Goal: Task Accomplishment & Management: Manage account settings

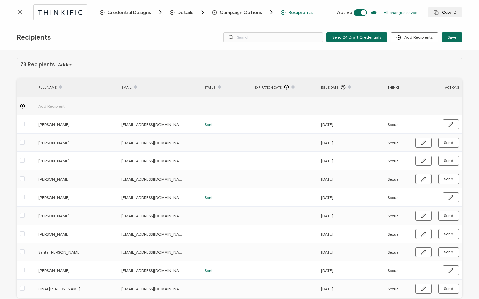
scroll to position [0, 320]
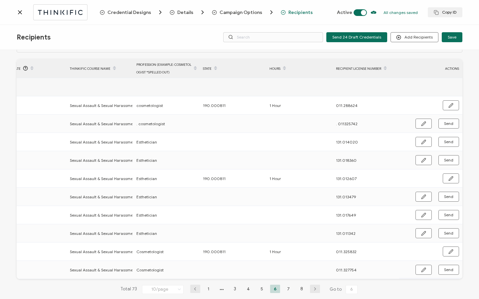
click at [19, 12] on icon at bounding box center [20, 12] width 7 height 7
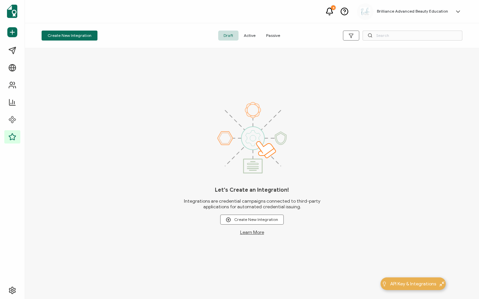
click at [251, 36] on span "Active" at bounding box center [250, 36] width 22 height 10
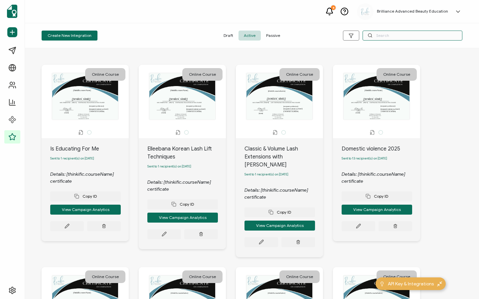
click at [389, 36] on input "text" at bounding box center [413, 36] width 100 height 10
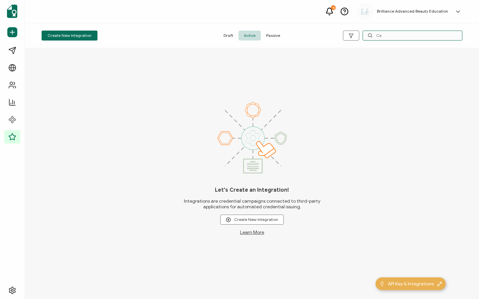
type input "C"
type input "9/11"
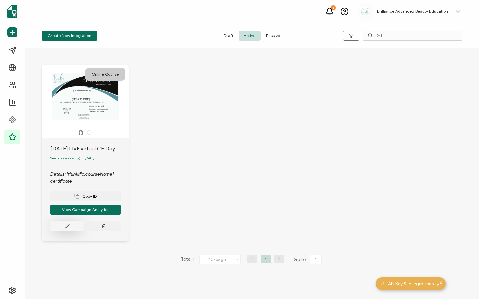
click at [75, 228] on button at bounding box center [67, 227] width 34 height 10
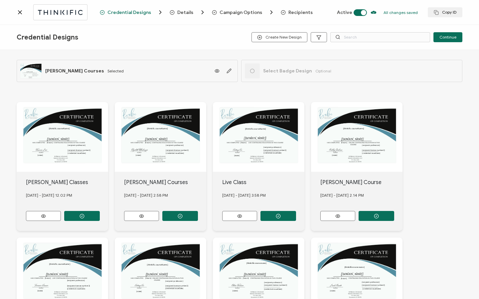
click at [297, 13] on span "Recipients" at bounding box center [300, 12] width 24 height 5
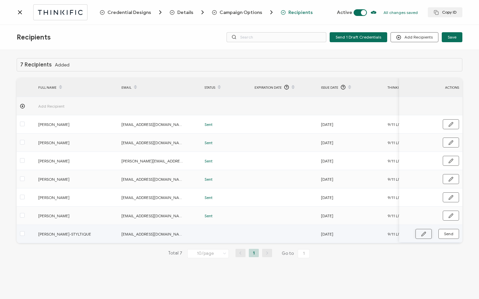
click at [424, 235] on icon "button" at bounding box center [423, 234] width 5 height 5
click at [88, 234] on input "CASSIDY REICHMAN-STYLTIQUE" at bounding box center [67, 234] width 58 height 11
drag, startPoint x: 86, startPoint y: 234, endPoint x: 121, endPoint y: 235, distance: 34.9
click at [121, 235] on tr "CASSIDY REICHMAN-STYLTIQUE lucidlotushh@gmail.com 09.11.2025 9/11 LIVE Virtual …" at bounding box center [399, 234] width 764 height 19
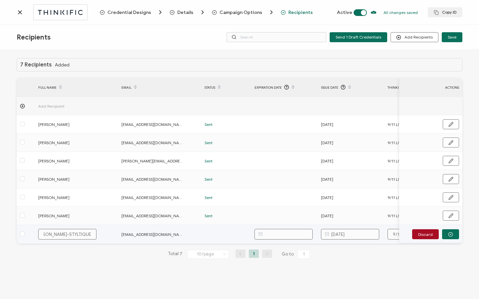
type input "CASSIDY REICHMAN-"
type input "CASSIDY REICHMAN"
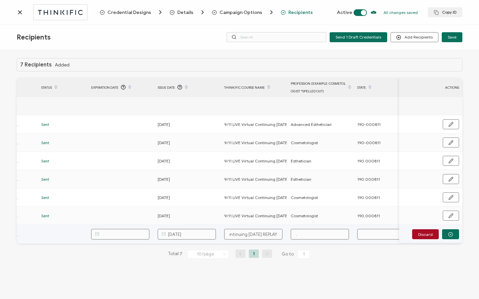
scroll to position [0, 49]
type input "CASSIDY REICHMAN"
click at [311, 233] on input "." at bounding box center [320, 234] width 58 height 11
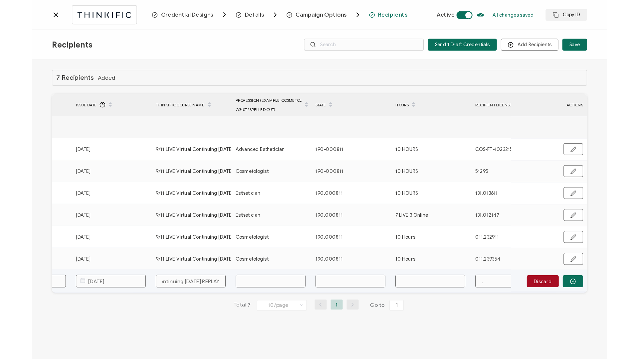
scroll to position [0, 318]
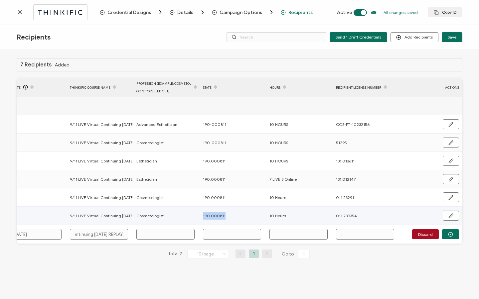
drag, startPoint x: 228, startPoint y: 216, endPoint x: 197, endPoint y: 215, distance: 31.3
click at [197, 215] on tr "Annalea Crawford annaleac78@gmail.com Sent 08.08.2025 9/11 LIVE Virtual Continu…" at bounding box center [81, 216] width 764 height 18
copy tr "190.000811"
click at [217, 232] on input "text" at bounding box center [232, 234] width 58 height 11
paste input "190.000811"
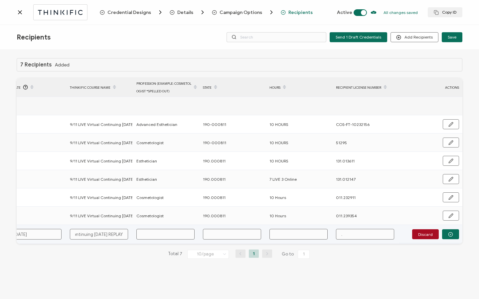
type input "190.000811"
click at [292, 230] on input "text" at bounding box center [299, 234] width 58 height 11
type input "1"
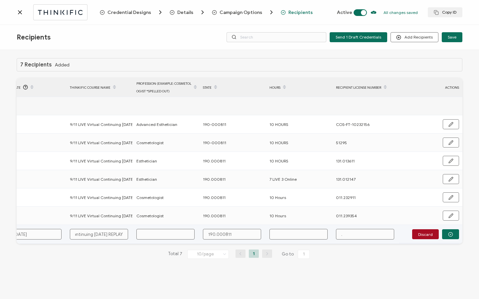
type input "1"
type input "10"
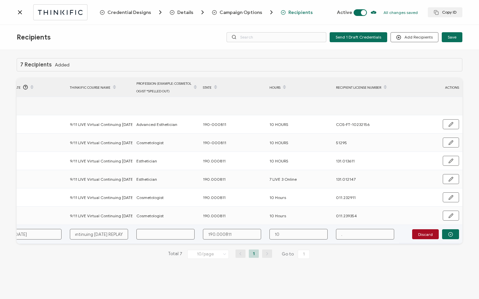
type input "10 H"
type input "10 Ho"
type input "10 Hou"
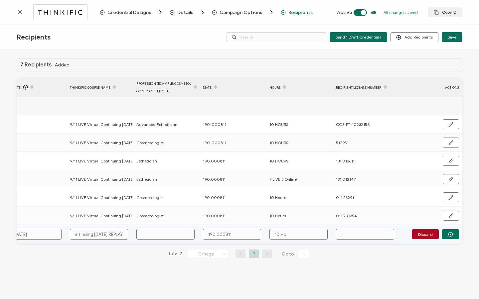
type input "10 Hou"
type input "10 Hour"
type input "10 Hours"
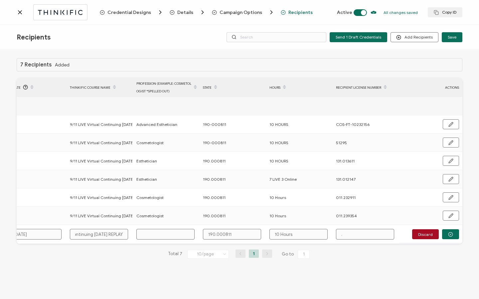
type input "10 Hours"
click at [451, 232] on button "button" at bounding box center [450, 235] width 17 height 10
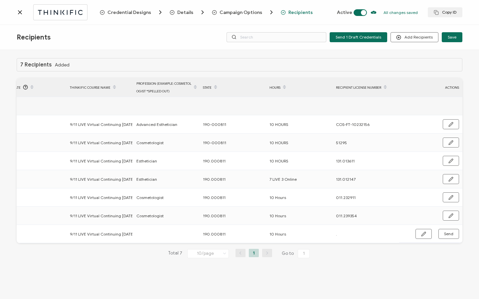
click at [21, 16] on div at bounding box center [58, 12] width 83 height 16
click at [20, 12] on icon at bounding box center [19, 12] width 3 height 3
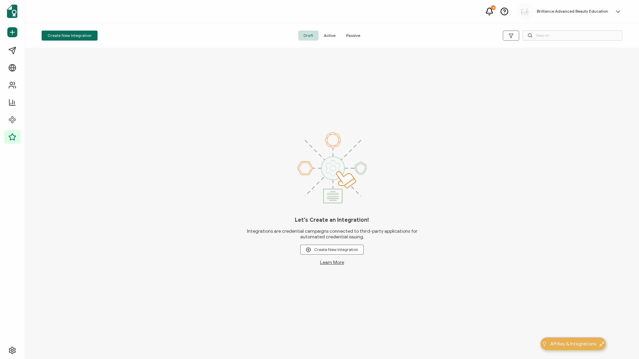
click at [329, 36] on span "Active" at bounding box center [329, 36] width 22 height 10
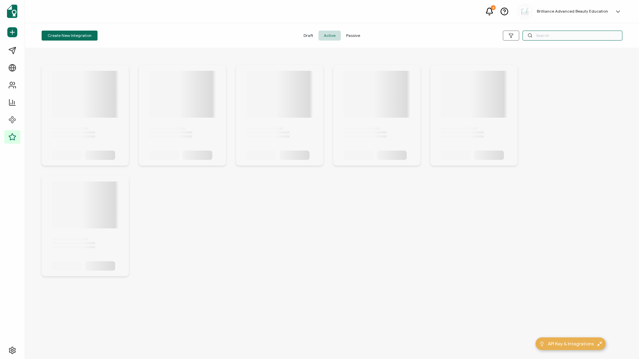
click at [479, 37] on input "text" at bounding box center [572, 36] width 100 height 10
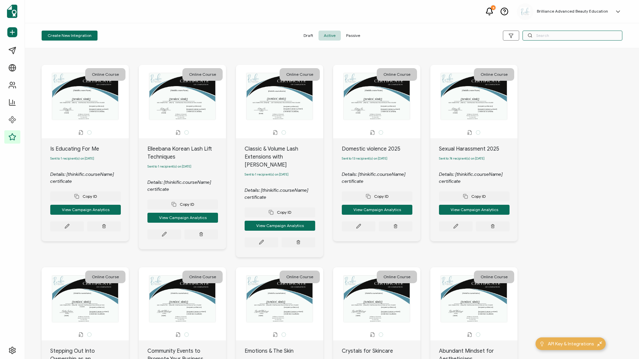
click at [479, 37] on input "text" at bounding box center [572, 36] width 100 height 10
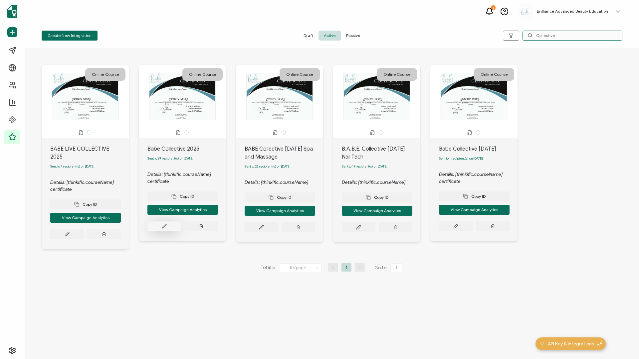
type input "Collective"
click at [157, 228] on button at bounding box center [164, 227] width 34 height 10
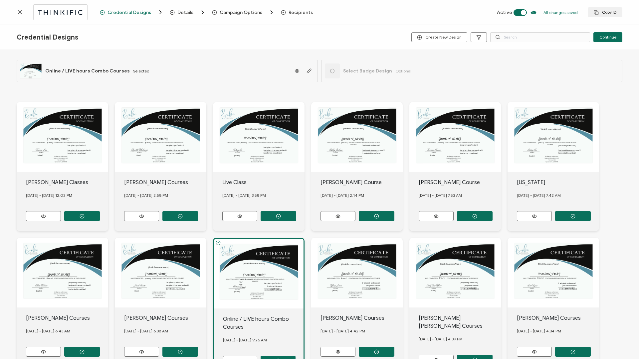
click at [298, 12] on span "Recipients" at bounding box center [300, 12] width 24 height 5
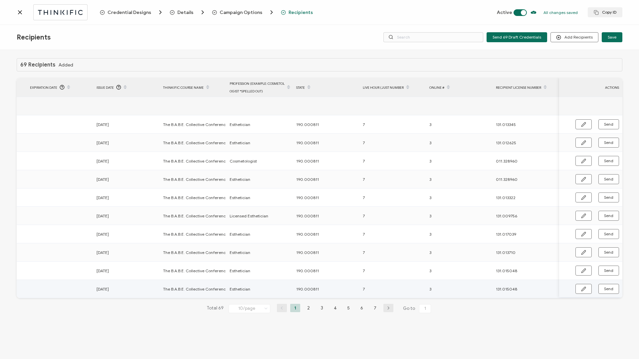
scroll to position [0, 225]
click at [307, 299] on li "2" at bounding box center [308, 308] width 10 height 8
click at [479, 177] on icon "button" at bounding box center [583, 179] width 5 height 5
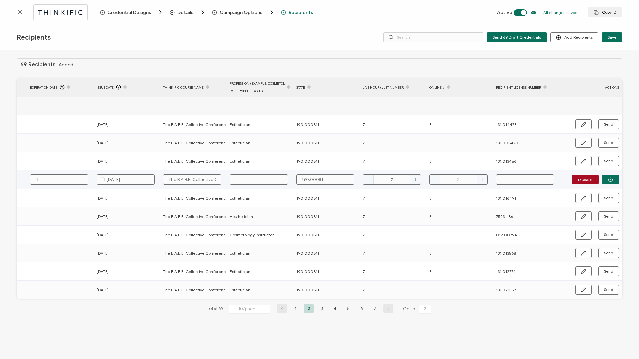
click at [479, 184] on input "text" at bounding box center [525, 179] width 58 height 11
paste input "131.015114"
type input "131.015114"
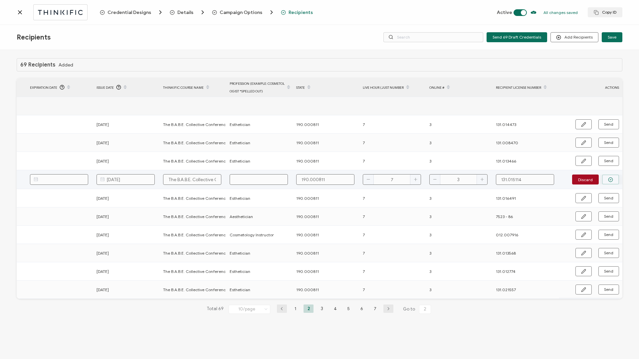
click at [479, 183] on button "button" at bounding box center [610, 180] width 17 height 10
click at [19, 12] on icon at bounding box center [20, 12] width 7 height 7
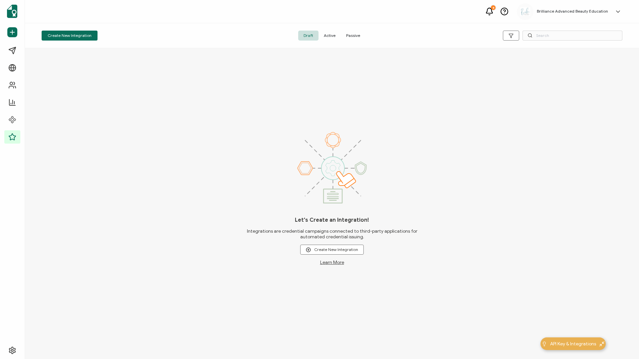
click at [334, 38] on span "Active" at bounding box center [329, 36] width 22 height 10
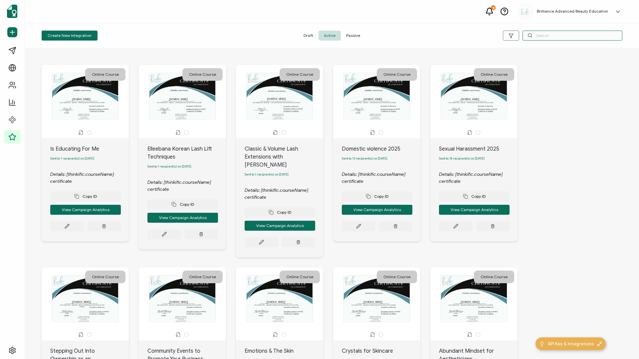
click at [479, 38] on input "text" at bounding box center [572, 36] width 100 height 10
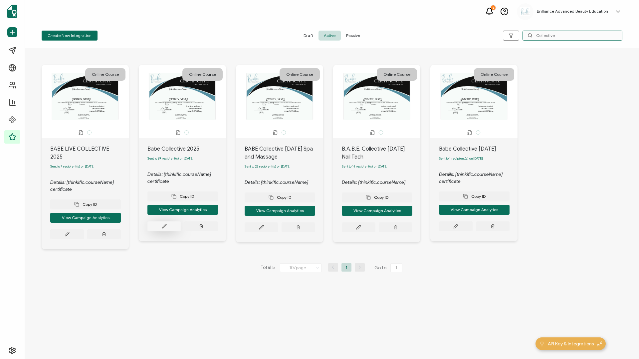
type input "Collective"
click at [168, 227] on button at bounding box center [164, 227] width 34 height 10
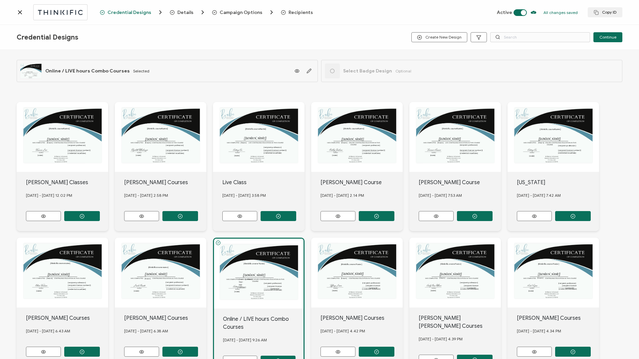
click at [291, 15] on span "Recipients" at bounding box center [300, 12] width 24 height 5
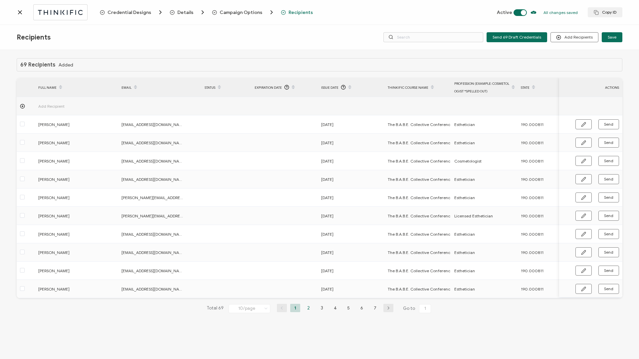
click at [306, 299] on li "2" at bounding box center [308, 308] width 10 height 8
click at [294, 299] on li "1" at bounding box center [295, 308] width 10 height 8
click at [19, 12] on icon at bounding box center [20, 12] width 7 height 7
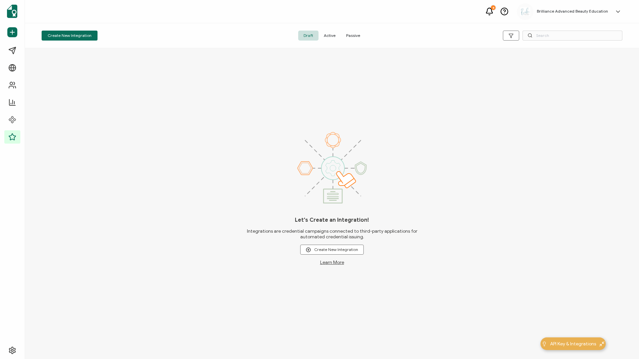
click at [328, 35] on span "Active" at bounding box center [329, 36] width 22 height 10
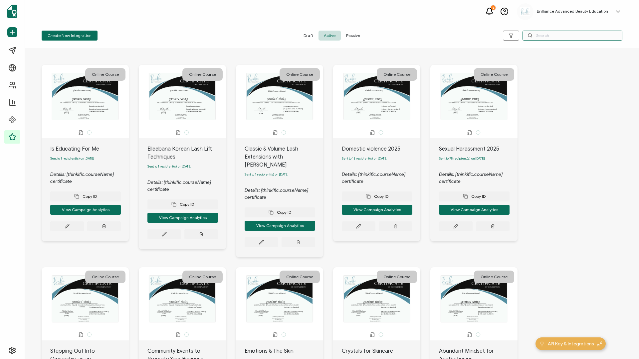
click at [479, 35] on input "text" at bounding box center [572, 36] width 100 height 10
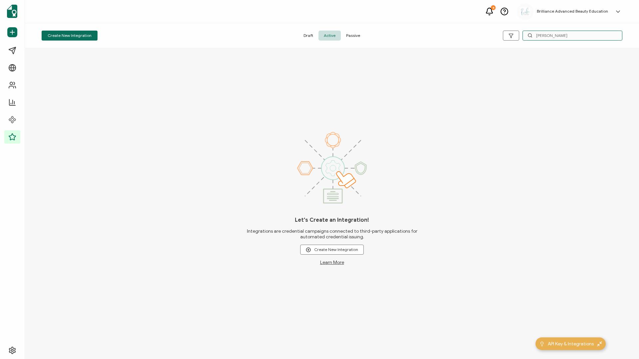
type input "Haley"
click at [349, 34] on span "Passive" at bounding box center [353, 36] width 25 height 10
click at [331, 35] on span "Active" at bounding box center [329, 36] width 22 height 10
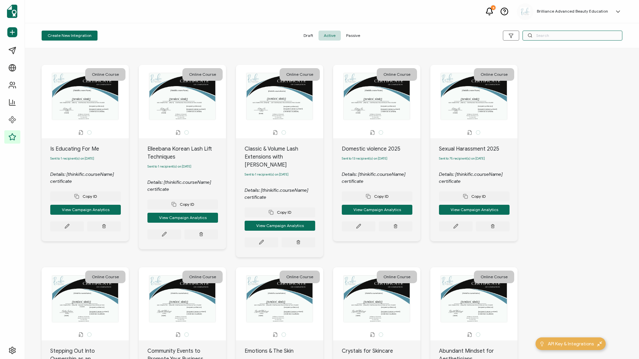
click at [479, 38] on input "text" at bounding box center [572, 36] width 100 height 10
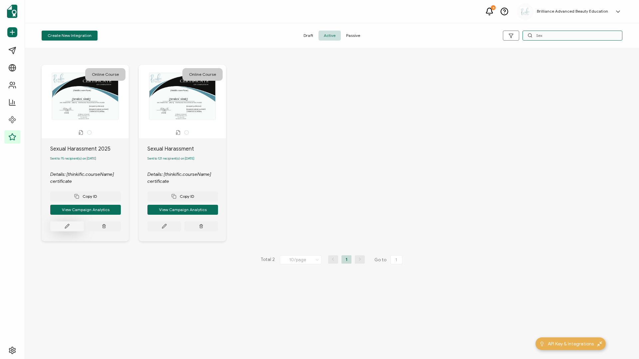
type input "Sex"
click at [63, 230] on button at bounding box center [67, 227] width 34 height 10
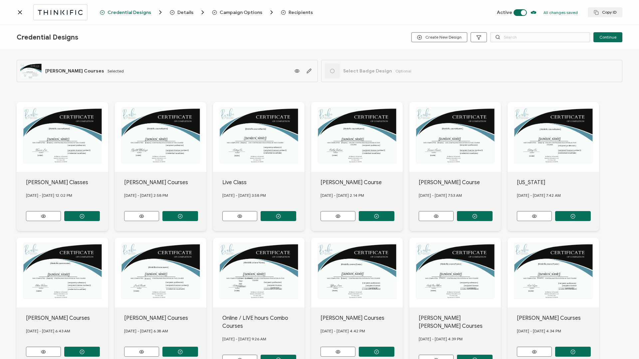
click at [294, 14] on span "Recipients" at bounding box center [300, 12] width 24 height 5
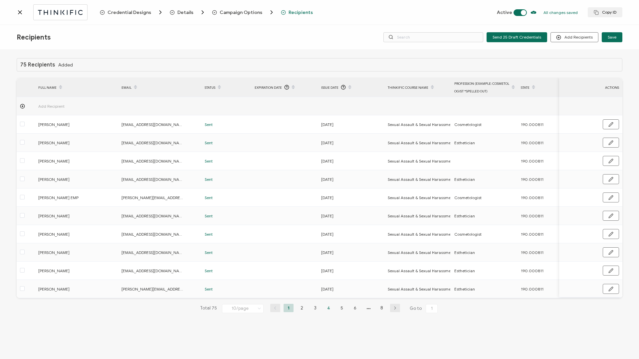
click at [327, 299] on li "4" at bounding box center [328, 308] width 10 height 8
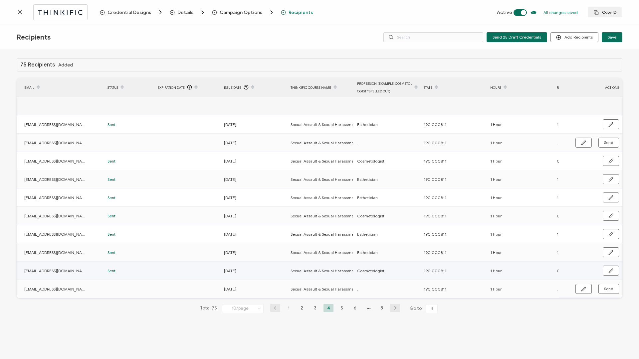
scroll to position [0, 158]
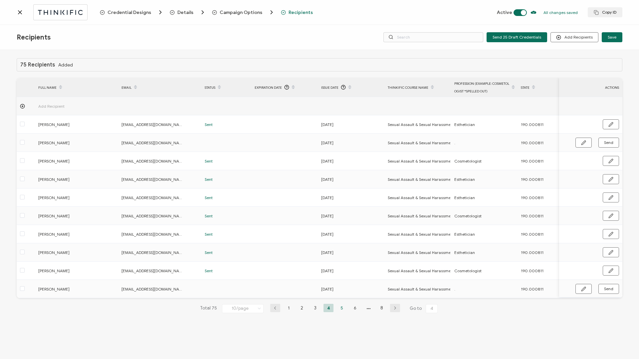
click at [339, 299] on li "5" at bounding box center [342, 308] width 10 height 8
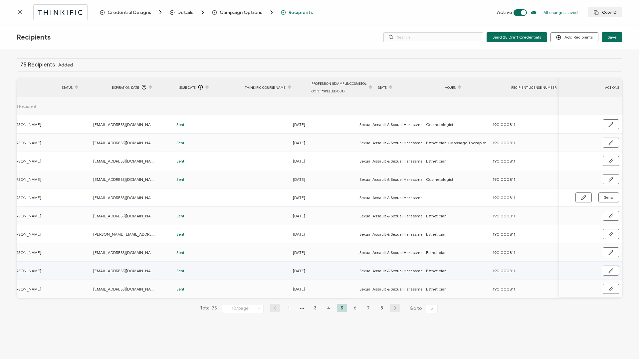
scroll to position [0, 158]
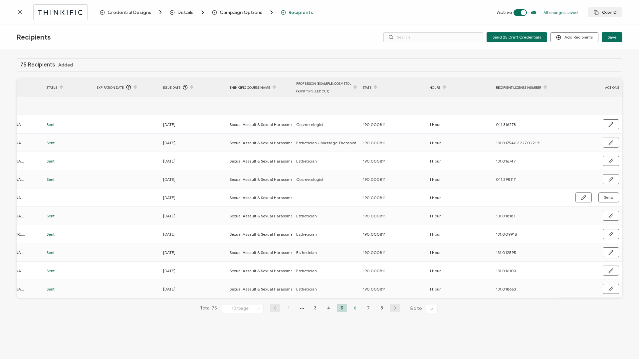
click at [355, 299] on li "6" at bounding box center [355, 308] width 10 height 8
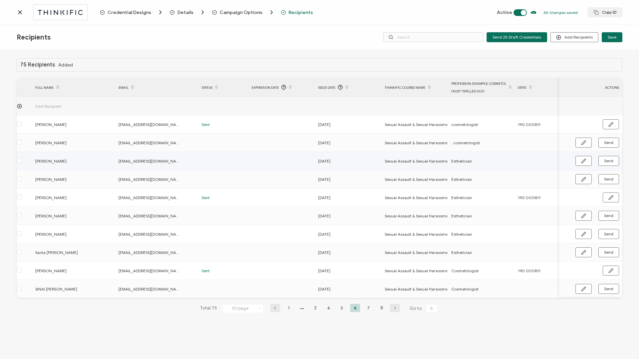
scroll to position [0, 0]
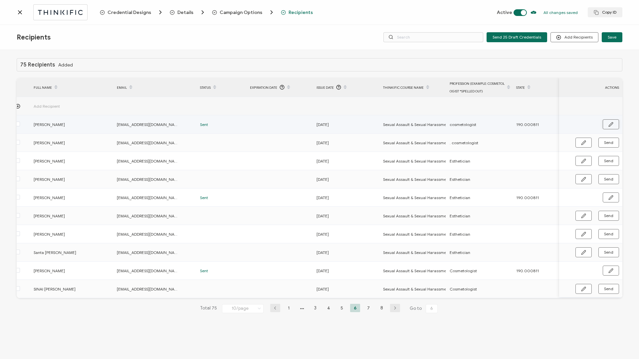
click at [479, 125] on button "button" at bounding box center [611, 124] width 16 height 10
click at [457, 126] on input "cosmetologist" at bounding box center [479, 124] width 58 height 11
type input "osmetologist"
type input "Cosmetologist"
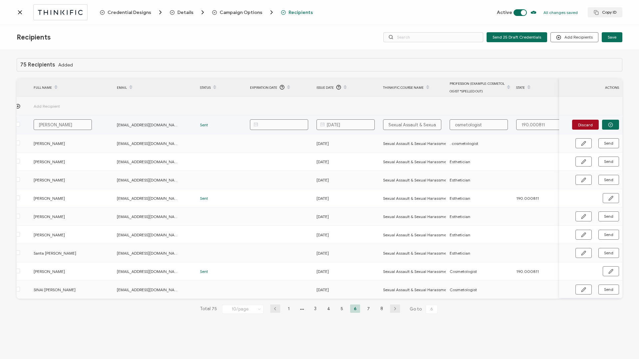
type input "Cosmetologist"
click at [479, 125] on button "button" at bounding box center [610, 125] width 17 height 10
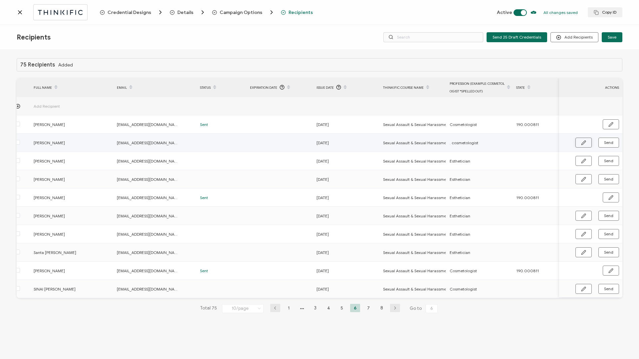
click at [479, 145] on button "button" at bounding box center [583, 143] width 16 height 10
click at [458, 143] on input ". cosmetologist" at bounding box center [479, 143] width 58 height 11
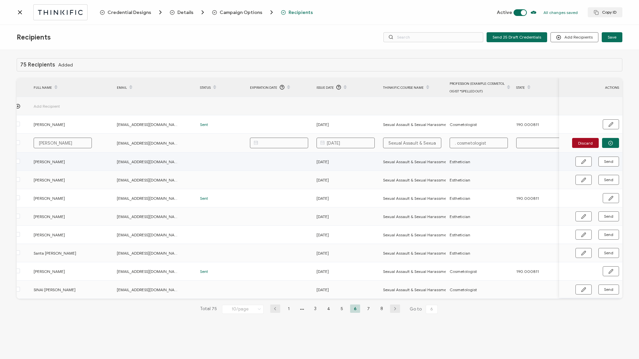
type input ". osmetologist"
type input ".osmetologist"
type input "osmetologist"
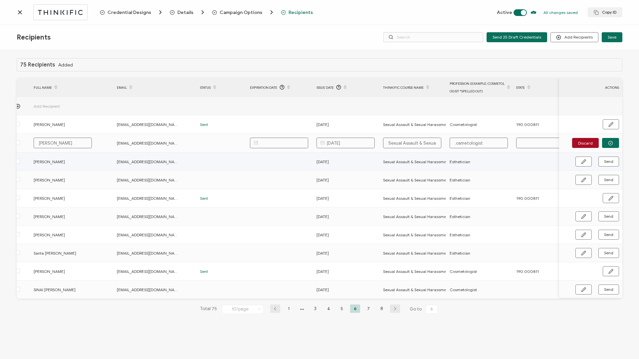
type input "osmetologist"
type input "Xosmetologist"
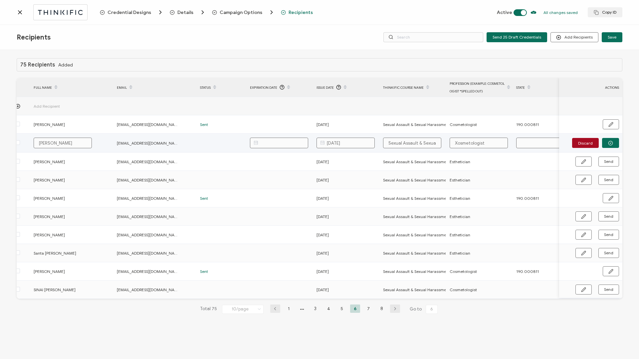
type input "osmetologist"
type input "Cosmetologist"
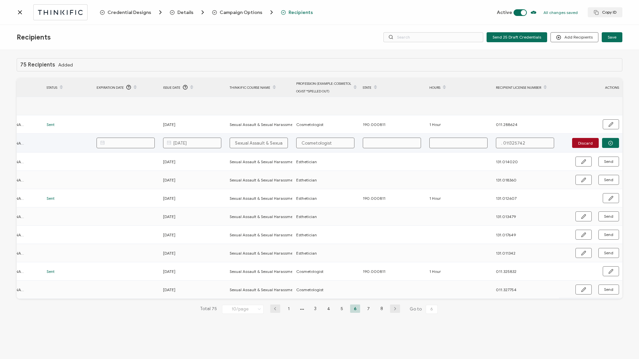
type input "Cosmetologist"
click at [479, 144] on input ". 011325742" at bounding box center [525, 143] width 58 height 11
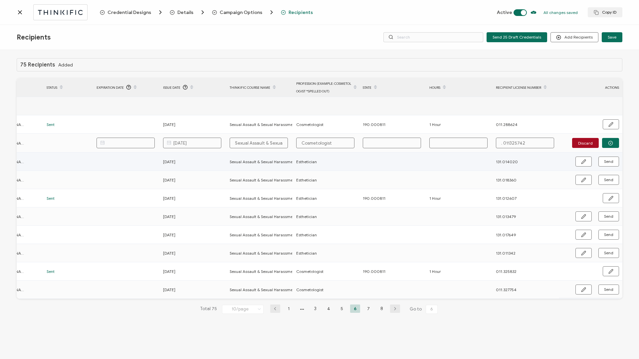
type input ".011325742"
type input "011325742"
type input "011.325742"
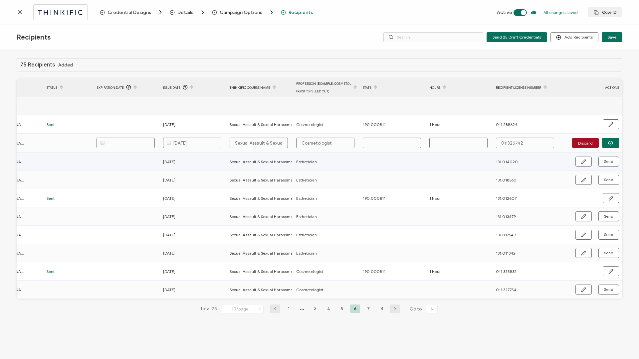
type input "011.325742"
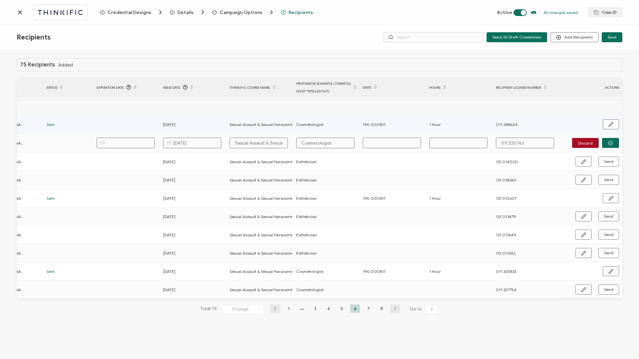
type input "011.325742"
drag, startPoint x: 388, startPoint y: 123, endPoint x: 358, endPoint y: 124, distance: 29.9
click at [358, 124] on tr "Jennifer Gustafson jenngustafson23@gmail.com Sent 09.11.2025 Sexual Assault & S…" at bounding box center [241, 124] width 764 height 18
copy tr "190.000811"
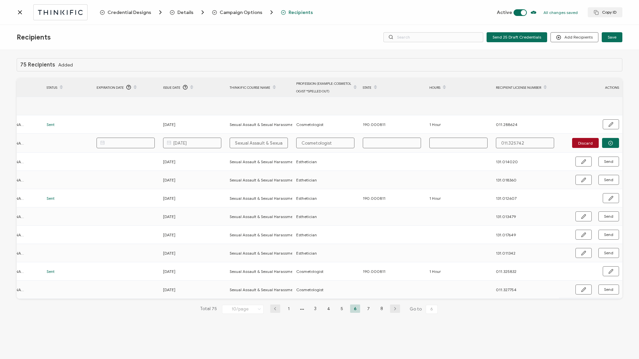
click at [373, 143] on input "text" at bounding box center [392, 143] width 58 height 11
paste input "190.000811"
type input "190.000811"
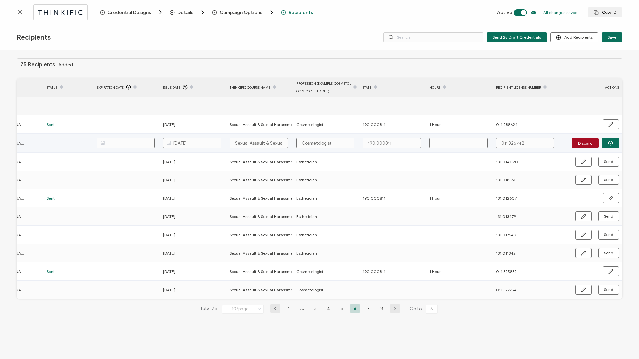
click at [450, 142] on input "text" at bounding box center [458, 143] width 58 height 11
type input "1"
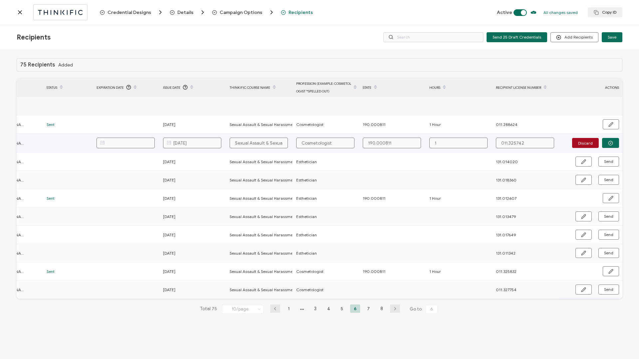
type input "1 H"
type input "1 Ho"
type input "1 Hou"
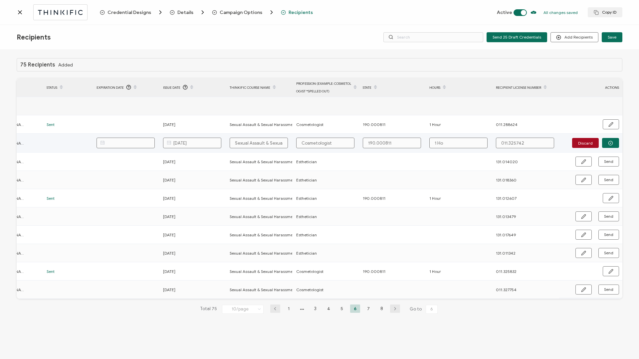
type input "1 Hou"
type input "1 Hour"
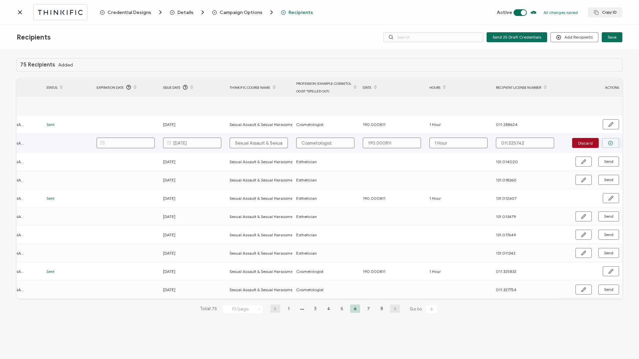
click at [479, 145] on icon "button" at bounding box center [610, 143] width 5 height 5
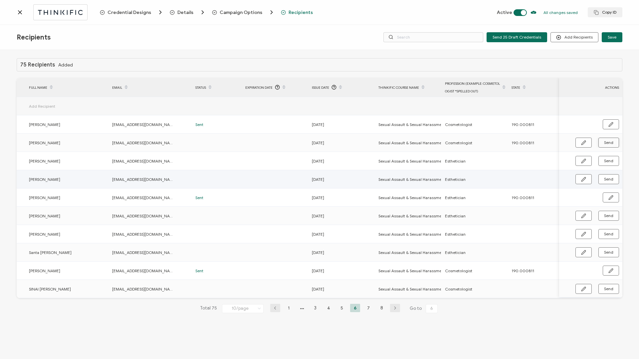
scroll to position [0, 0]
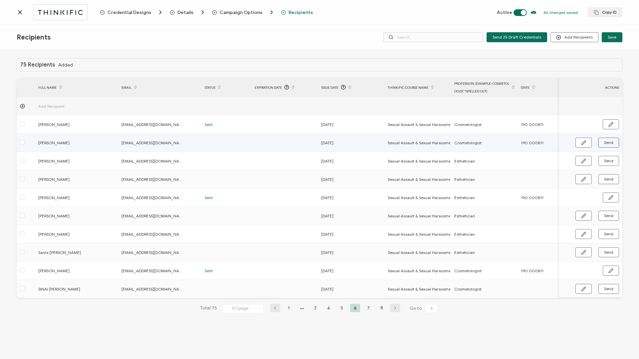
click at [479, 143] on button "Send" at bounding box center [608, 143] width 21 height 10
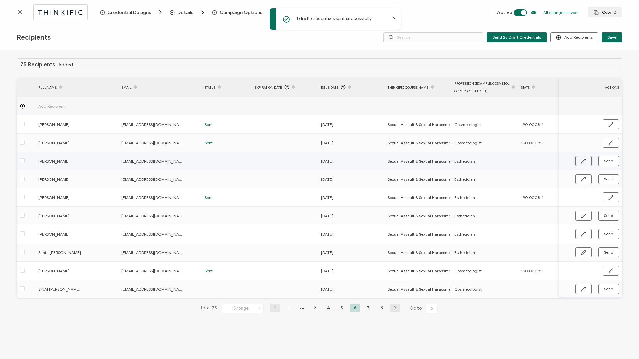
click at [479, 160] on icon "button" at bounding box center [583, 161] width 4 height 4
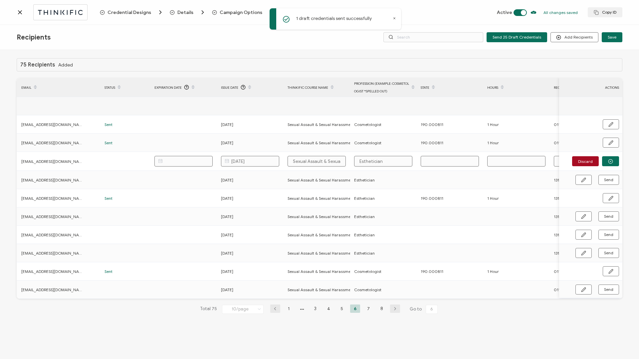
scroll to position [0, 102]
click at [414, 299] on div "Total 75 10/page 10/page 20/page 50/page 100/page 1 3 4 5 6 7 8 Go to 6" at bounding box center [319, 309] width 242 height 11
click at [447, 162] on input "text" at bounding box center [448, 161] width 58 height 11
type input "1"
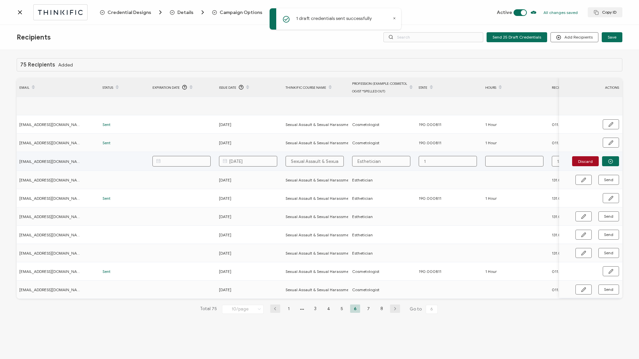
type input "19"
type input "190"
type input "190."
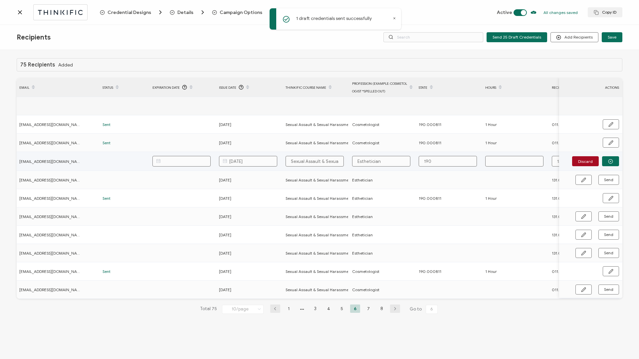
type input "190."
type input "190.0"
type input "190.00"
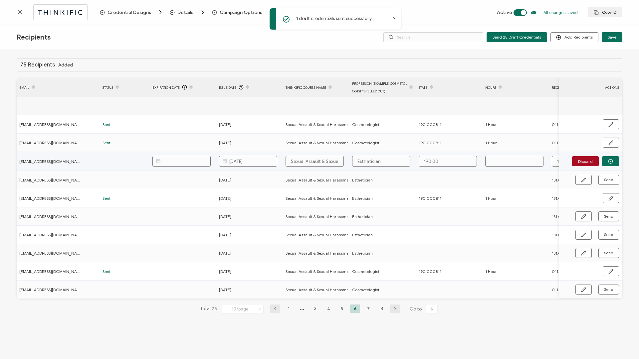
type input "190.000"
type input "190.0008"
type input "190.00081"
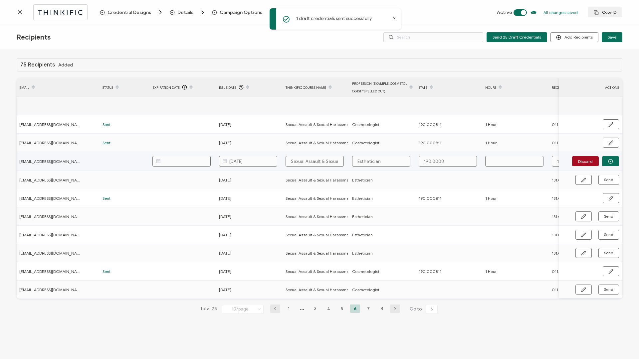
type input "190.00081"
type input "190.000811"
type input "1"
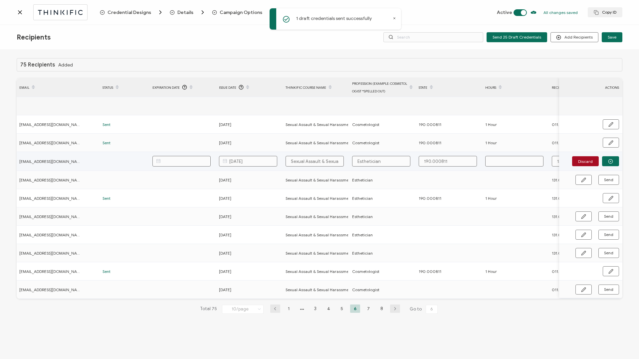
type input "1"
type input "1 H"
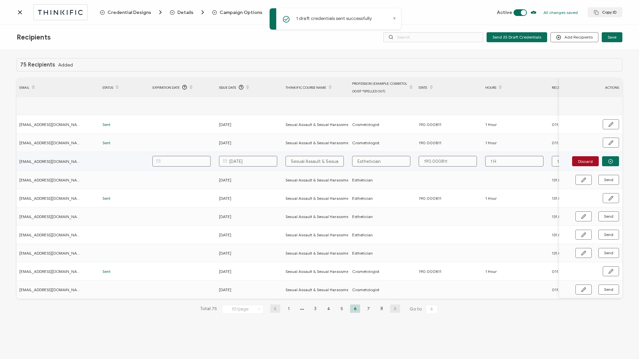
type input "1 Ho"
type input "1 Hou"
type input "1 Houe"
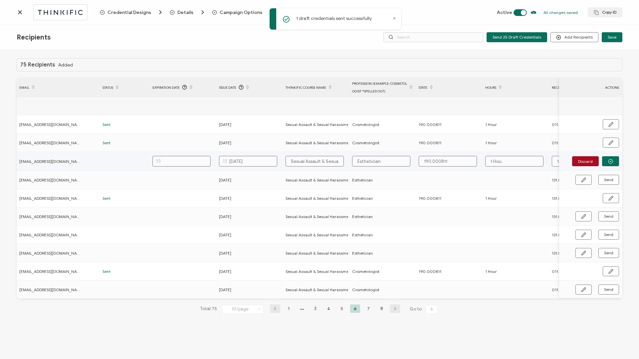
type input "1 Houe"
type input "1 Hou"
type input "1 Hour"
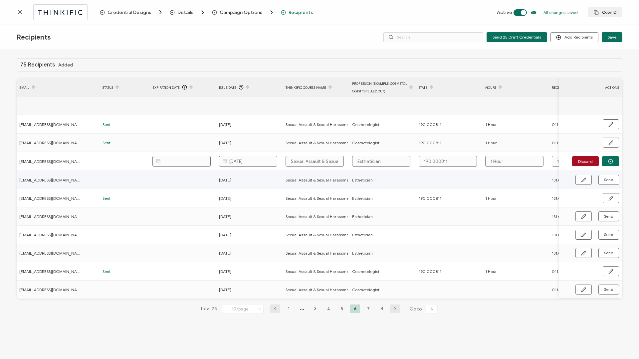
scroll to position [0, 158]
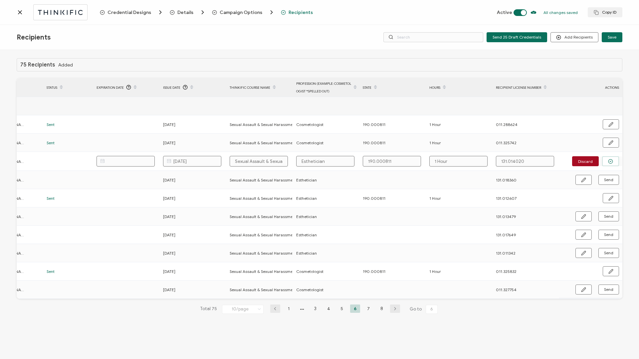
type input "1 Hour"
click at [479, 161] on button "button" at bounding box center [610, 161] width 17 height 10
click at [479, 161] on button "Send" at bounding box center [608, 161] width 21 height 10
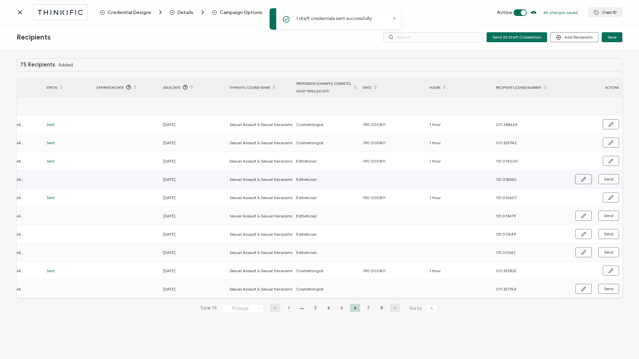
click at [479, 183] on button "button" at bounding box center [583, 179] width 16 height 10
click at [391, 181] on input "text" at bounding box center [392, 179] width 58 height 11
type input "1"
type input "19"
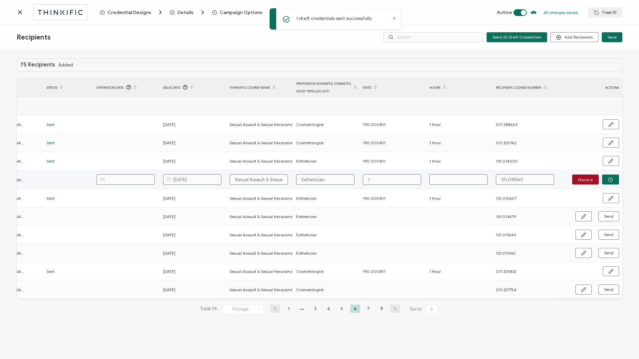
type input "19"
type input "190"
type input "190."
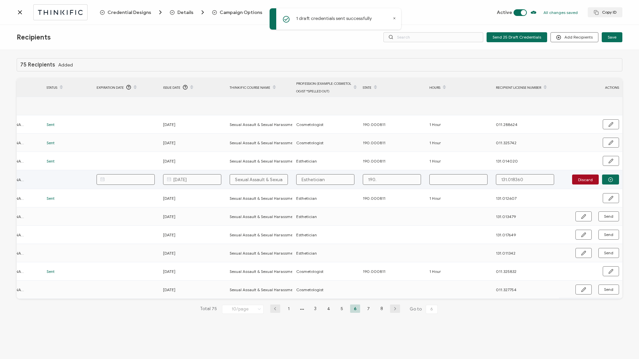
type input "190.0"
type input "190.00"
type input "190.000"
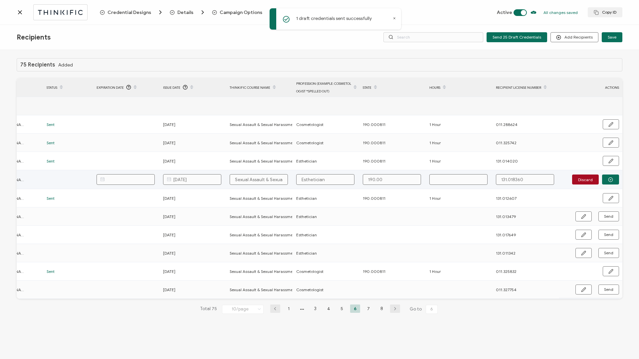
type input "190.000"
type input "190.0008"
type input "190.00081"
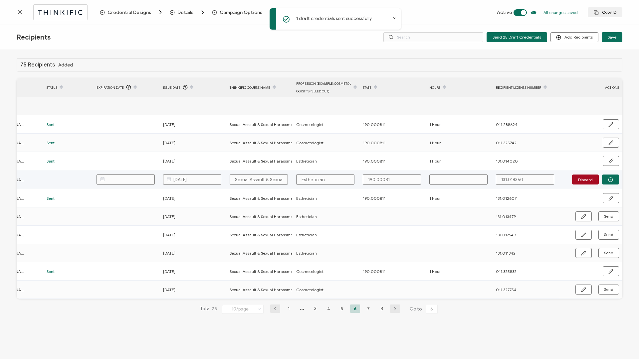
type input "190.000811"
type input "1"
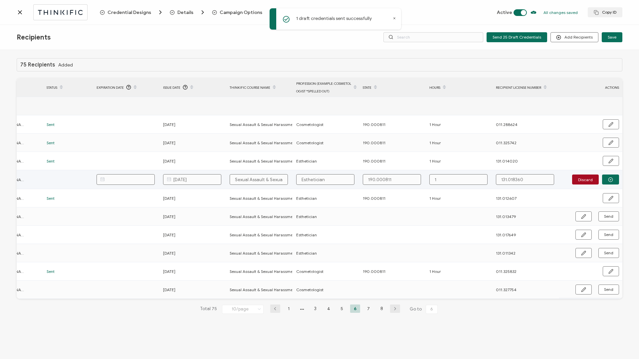
type input "1"
type input "1 H"
type input "1 Ho"
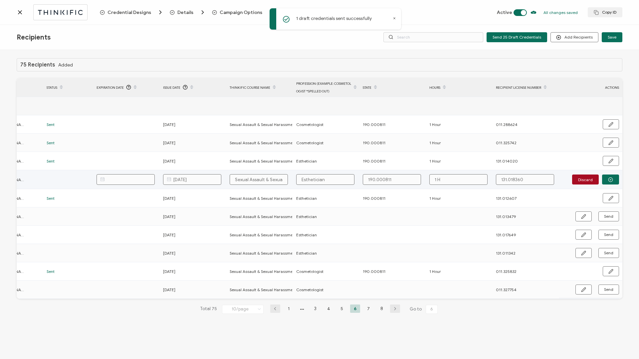
type input "1 Ho"
type input "1 Hou"
type input "1 Hour"
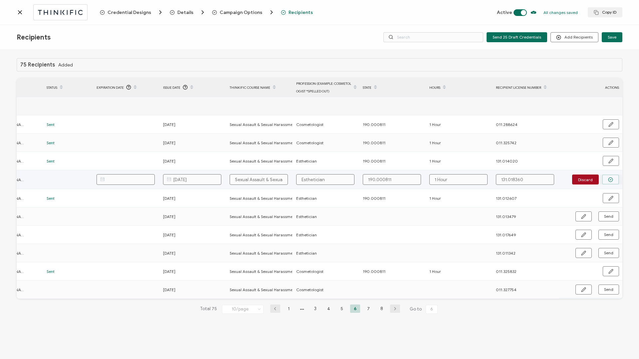
type input "1 Hour"
click at [479, 178] on icon "button" at bounding box center [610, 179] width 5 height 5
click at [479, 180] on span "Send" at bounding box center [608, 179] width 9 height 4
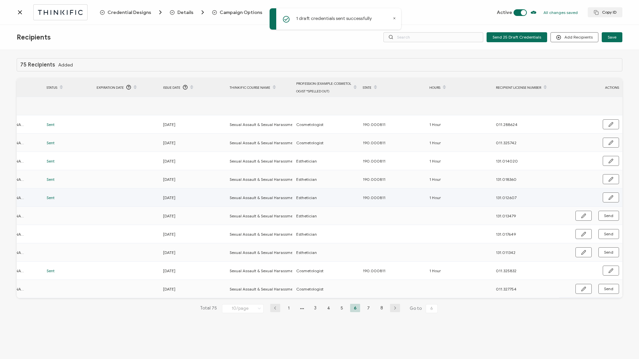
drag, startPoint x: 384, startPoint y: 197, endPoint x: 358, endPoint y: 198, distance: 26.0
click at [358, 198] on tr "Armenthia Carr iamaartistry@gmail.com Sent 09.12.2025 Sexual Assault & Sexual H…" at bounding box center [241, 198] width 764 height 18
copy tr "190.000811"
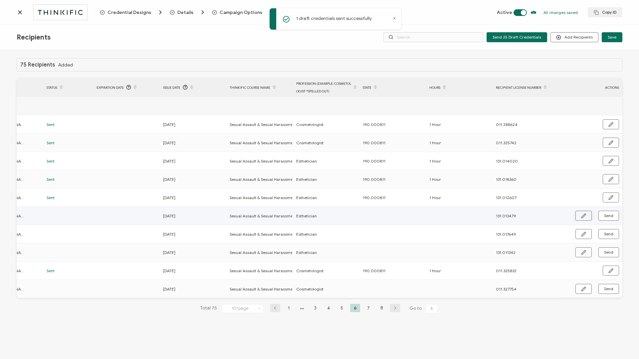
click at [479, 218] on button "button" at bounding box center [583, 216] width 16 height 10
click at [399, 216] on input "text" at bounding box center [392, 216] width 58 height 11
paste input "190.000811"
type input "190.000811"
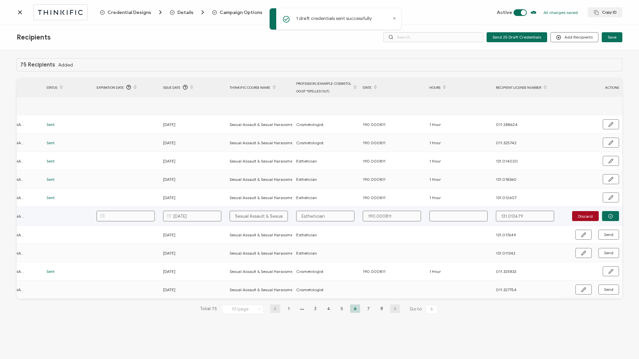
type input "190.000811"
click at [444, 212] on input "text" at bounding box center [458, 216] width 58 height 11
type input "1"
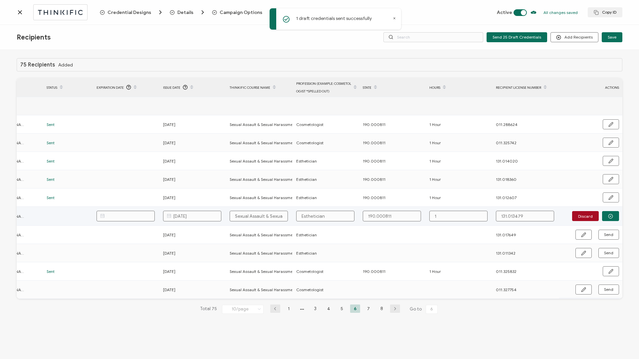
type input "1"
type input "1 H"
type input "1 Ho"
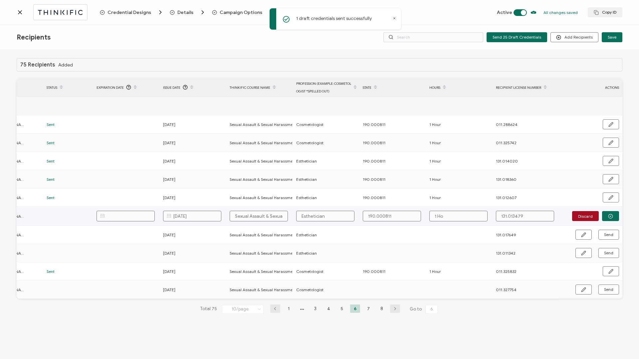
type input "1 Hor"
type input "1 Ho"
type input "1 Hou"
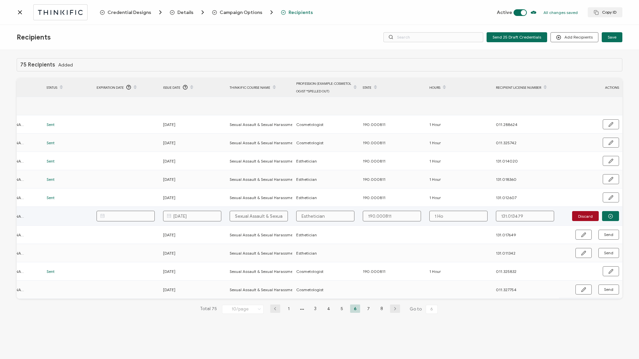
type input "1 Hou"
type input "1 Hour"
click at [479, 214] on icon "button" at bounding box center [610, 216] width 5 height 5
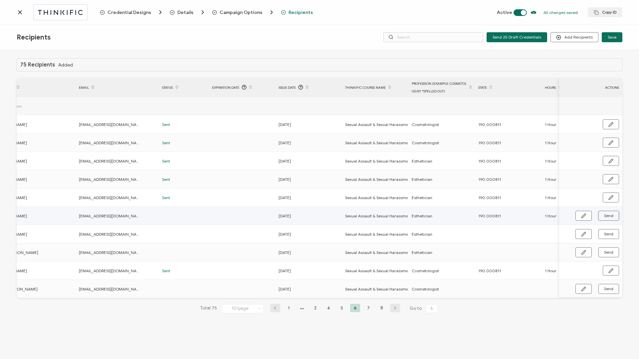
scroll to position [0, 0]
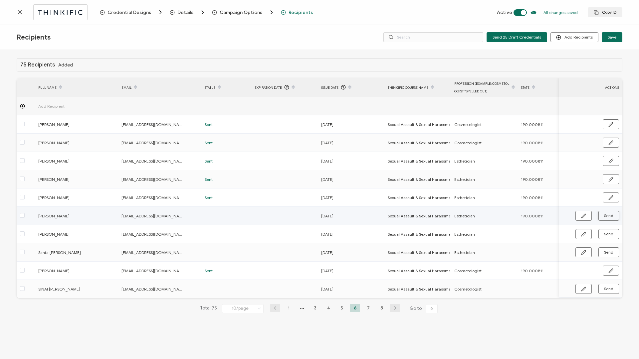
click at [479, 219] on button "Send" at bounding box center [608, 216] width 21 height 10
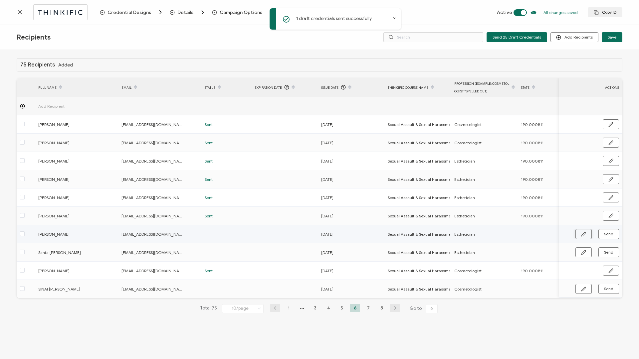
click at [479, 236] on icon "button" at bounding box center [583, 234] width 5 height 5
click at [479, 234] on input "text" at bounding box center [550, 234] width 58 height 11
paste input "190.000811"
type input "190.000811"
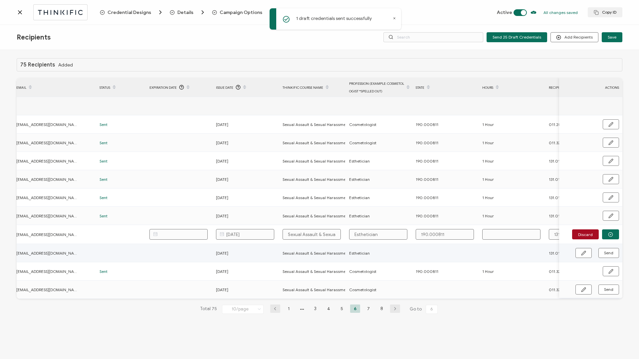
scroll to position [0, 108]
type input "190.000811"
click at [479, 235] on input "text" at bounding box center [508, 234] width 58 height 11
type input "1"
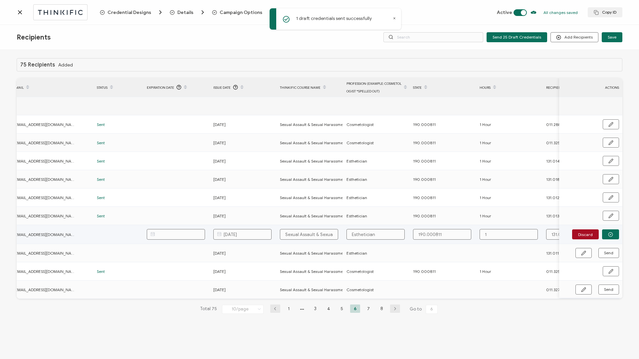
type input "1"
type input "1 H"
type input "1 Ho"
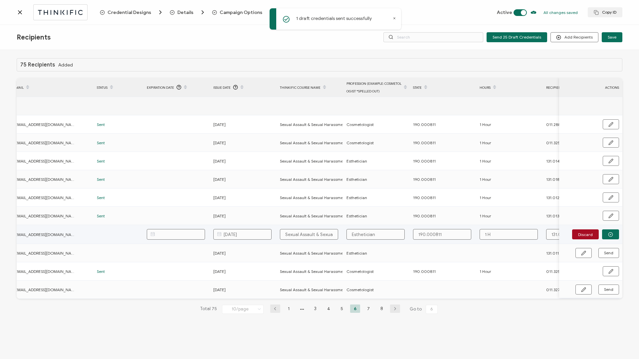
type input "1 Ho"
type input "1 Hou"
type input "1 Hour"
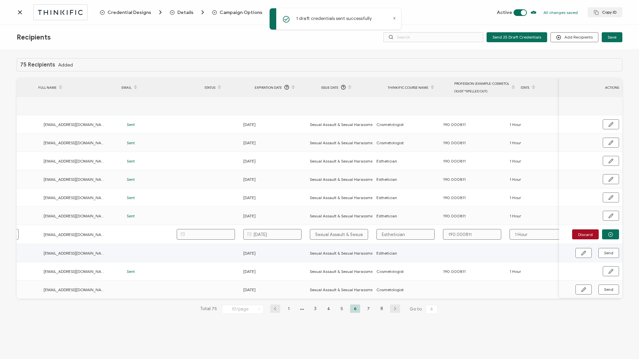
scroll to position [0, 0]
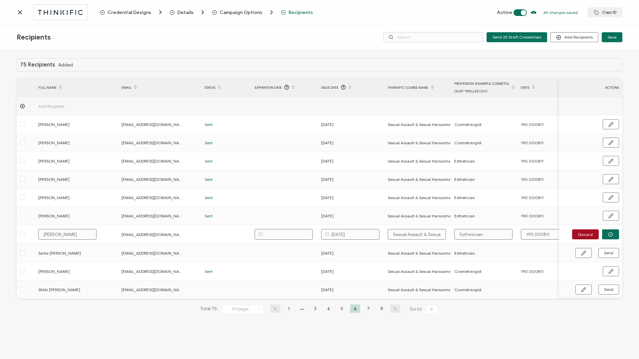
type input "1 Hour"
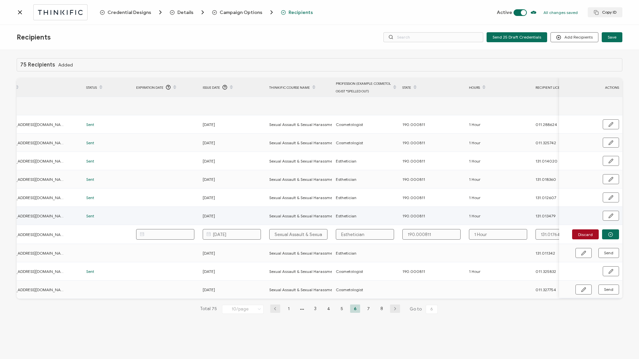
scroll to position [0, 158]
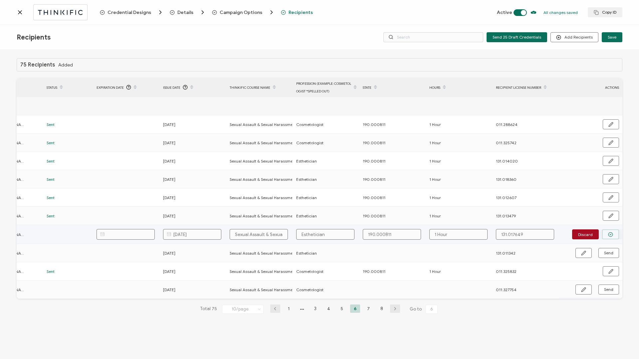
click at [479, 235] on icon "button" at bounding box center [610, 234] width 5 height 5
drag, startPoint x: 388, startPoint y: 234, endPoint x: 359, endPoint y: 234, distance: 28.9
click at [359, 234] on div "190.000811" at bounding box center [392, 235] width 66 height 8
copy tr "190.000811"
click at [479, 232] on button "Send" at bounding box center [608, 234] width 21 height 10
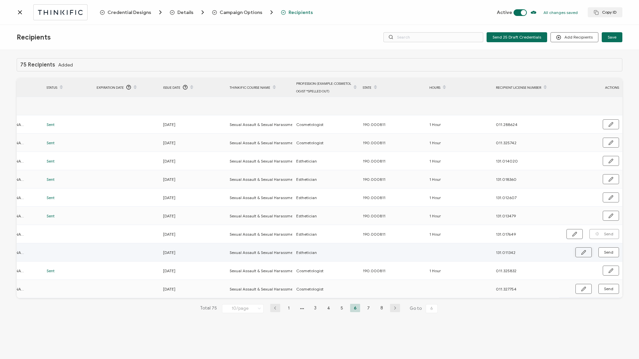
click at [479, 252] on icon "button" at bounding box center [583, 252] width 5 height 5
click at [402, 256] on input "text" at bounding box center [392, 253] width 58 height 11
paste input "190.000811"
type input "190.000811"
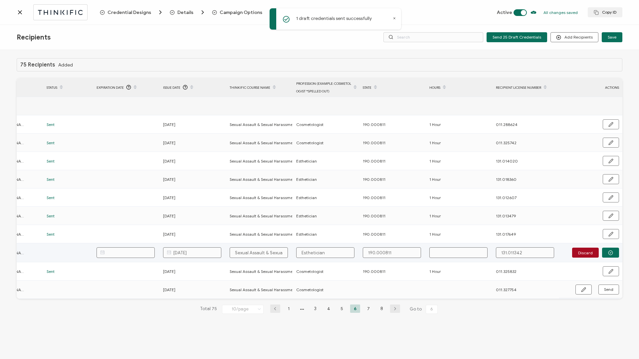
type input "190.000811"
click at [449, 246] on td at bounding box center [459, 253] width 67 height 19
click at [448, 251] on input "text" at bounding box center [458, 253] width 58 height 11
type input "1"
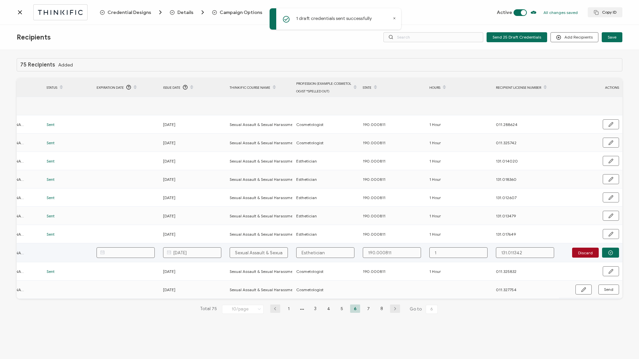
type input "1"
type input "1 H"
type input "1 Ho"
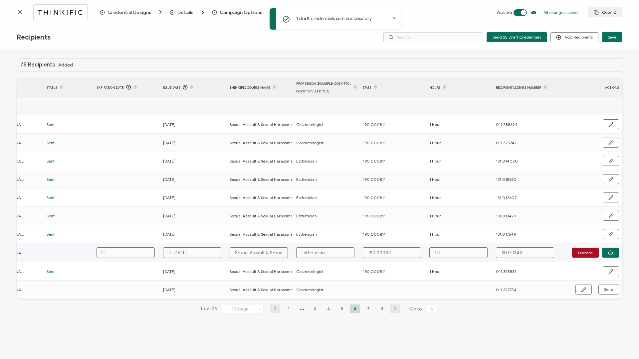
type input "1 Ho"
type input "1 Hou"
type input "1 Hour"
click at [479, 252] on div "Discard" at bounding box center [590, 253] width 63 height 10
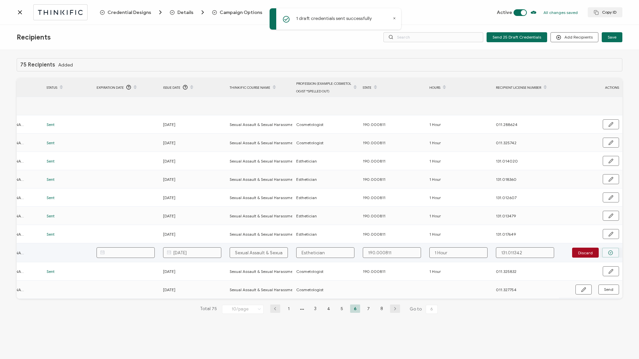
click at [479, 253] on icon "button" at bounding box center [610, 253] width 5 height 5
click at [479, 253] on span "Send" at bounding box center [608, 253] width 9 height 4
click at [479, 288] on button "button" at bounding box center [583, 289] width 16 height 10
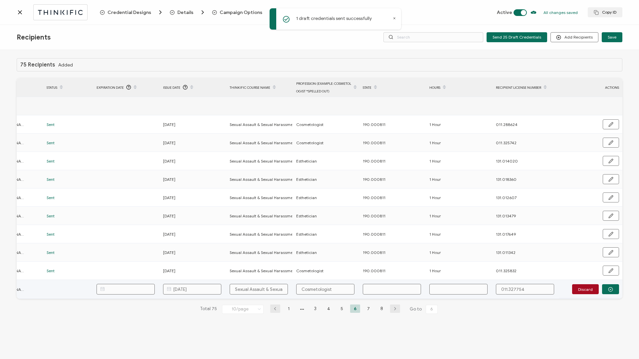
click at [396, 293] on input "text" at bounding box center [392, 289] width 58 height 11
click at [479, 291] on button "button" at bounding box center [610, 289] width 17 height 10
click at [479, 291] on button "Send" at bounding box center [608, 289] width 21 height 10
click at [369, 299] on li "7" at bounding box center [368, 308] width 10 height 8
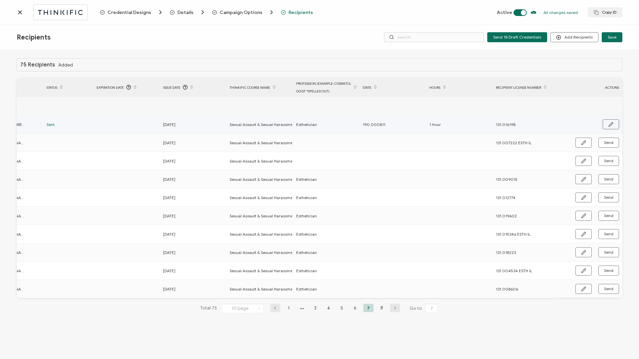
click at [479, 124] on icon "button" at bounding box center [610, 124] width 5 height 5
click at [479, 124] on button "button" at bounding box center [610, 125] width 17 height 10
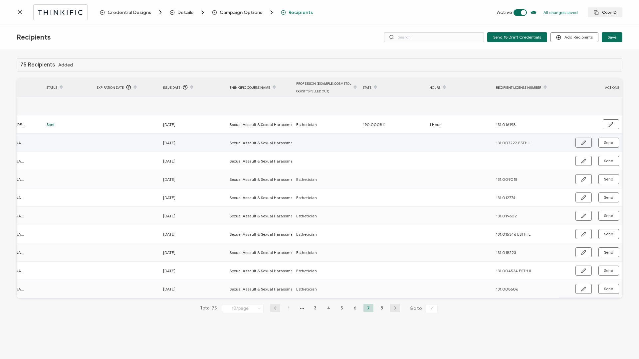
click at [479, 142] on icon "button" at bounding box center [583, 142] width 5 height 5
drag, startPoint x: 523, startPoint y: 143, endPoint x: 553, endPoint y: 144, distance: 30.3
click at [479, 144] on input "131.007222 ESTH IL" at bounding box center [525, 143] width 58 height 11
click at [342, 144] on input "text" at bounding box center [325, 143] width 58 height 11
click at [479, 139] on button "button" at bounding box center [610, 143] width 17 height 10
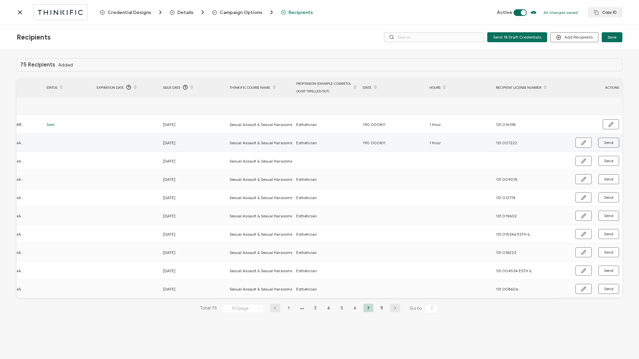
click at [479, 144] on span "Send" at bounding box center [608, 143] width 9 height 4
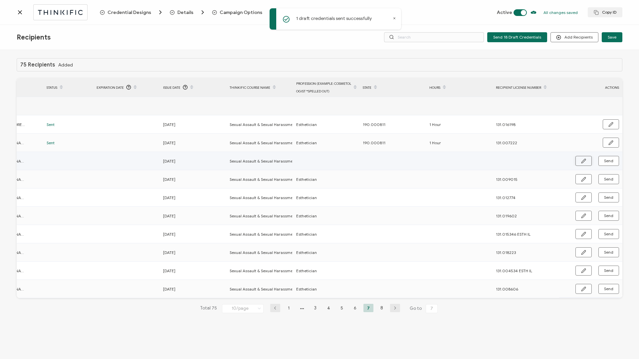
click at [479, 162] on icon "button" at bounding box center [583, 161] width 5 height 5
click at [386, 163] on input "text" at bounding box center [392, 161] width 58 height 11
click at [479, 162] on circle "button" at bounding box center [610, 161] width 4 height 4
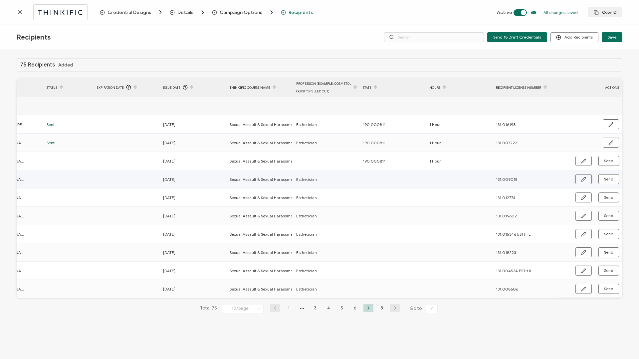
click at [479, 182] on button "button" at bounding box center [583, 179] width 16 height 10
click at [391, 180] on input "text" at bounding box center [392, 179] width 58 height 11
click at [479, 178] on button "button" at bounding box center [610, 180] width 17 height 10
click at [479, 178] on button "Send" at bounding box center [608, 179] width 21 height 10
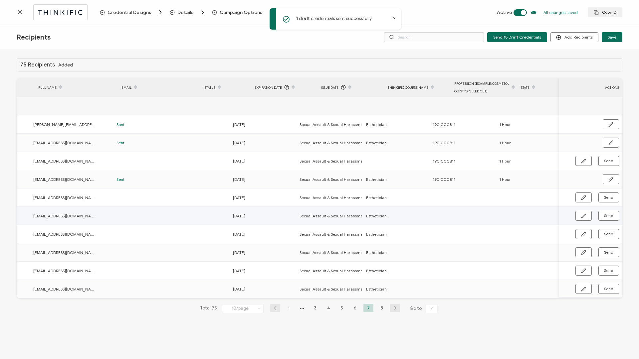
scroll to position [0, 0]
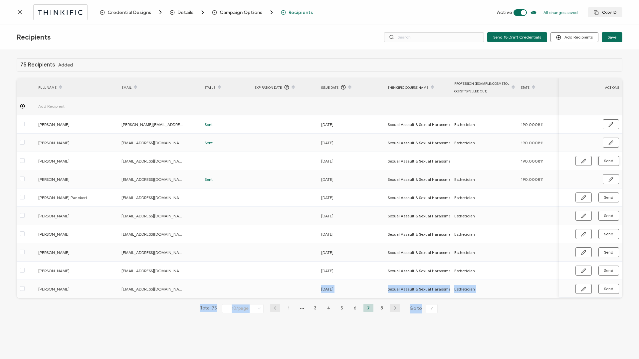
drag, startPoint x: 219, startPoint y: 298, endPoint x: 375, endPoint y: 323, distance: 158.3
click at [375, 299] on div "75 Recipients Added FULL NAME EMAIL Status Expiration Date Issue Date Thinkific…" at bounding box center [320, 191] width 606 height 266
click at [479, 299] on div "75 Recipients Added FULL NAME EMAIL Status Expiration Date Issue Date Thinkific…" at bounding box center [319, 205] width 639 height 311
drag, startPoint x: 494, startPoint y: 297, endPoint x: 580, endPoint y: 305, distance: 86.2
click at [479, 299] on div "75 Recipients Added FULL NAME EMAIL Status Expiration Date Issue Date Thinkific…" at bounding box center [320, 191] width 606 height 266
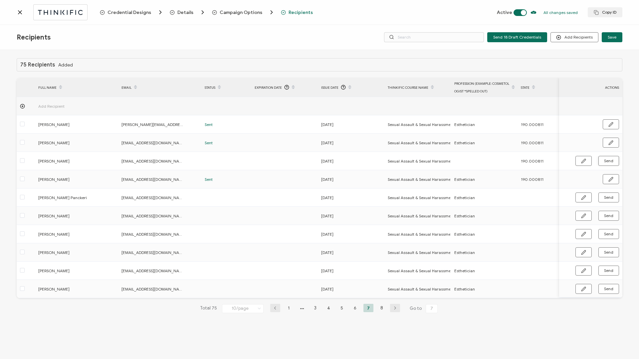
scroll to position [0, 158]
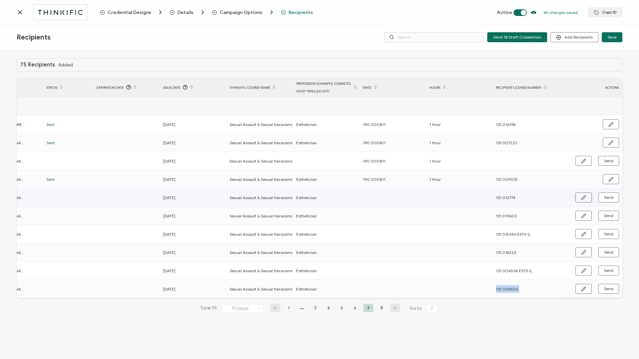
click at [479, 197] on icon "button" at bounding box center [583, 197] width 5 height 5
click at [403, 198] on input "text" at bounding box center [392, 198] width 58 height 11
click at [479, 200] on button "button" at bounding box center [610, 198] width 17 height 10
click at [479, 199] on span "Send" at bounding box center [608, 198] width 9 height 4
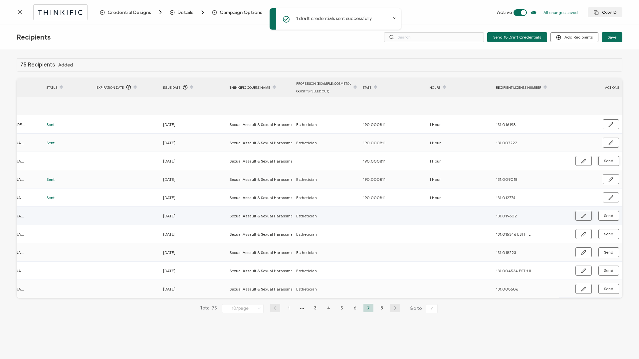
click at [479, 217] on button "button" at bounding box center [583, 216] width 16 height 10
click at [403, 217] on input "text" at bounding box center [392, 216] width 58 height 11
click at [479, 216] on icon "button" at bounding box center [610, 216] width 5 height 5
drag, startPoint x: 458, startPoint y: 300, endPoint x: 323, endPoint y: 306, distance: 134.9
click at [323, 299] on div "75 Recipients Added FULL NAME EMAIL Status Expiration Date Issue Date Thinkific…" at bounding box center [320, 191] width 606 height 266
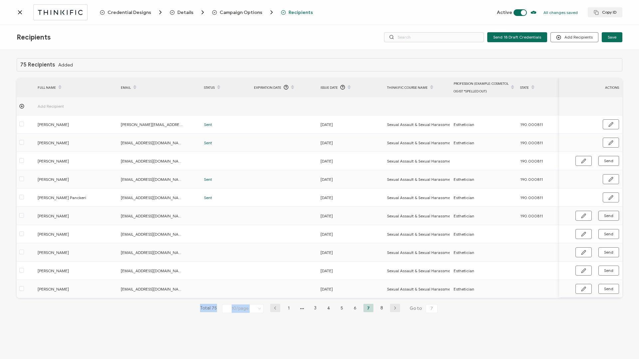
scroll to position [0, 0]
drag, startPoint x: 161, startPoint y: 301, endPoint x: 263, endPoint y: 299, distance: 101.8
click at [263, 299] on div "75 Recipients Added FULL NAME EMAIL Status Expiration Date Issue Date Thinkific…" at bounding box center [320, 191] width 606 height 266
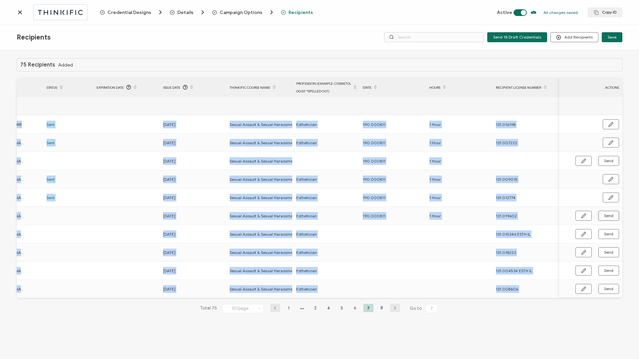
scroll to position [0, 158]
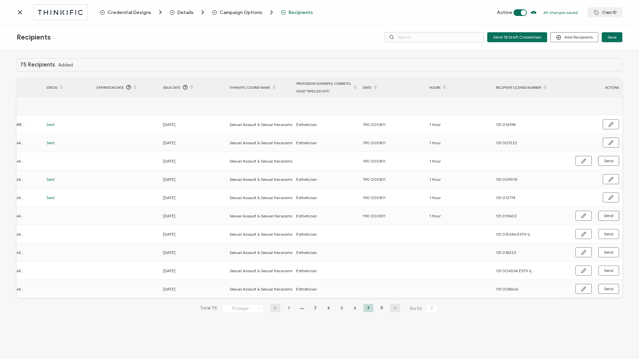
click at [479, 299] on div "75 Recipients Added FULL NAME EMAIL Status Expiration Date Issue Date Thinkific…" at bounding box center [319, 205] width 639 height 311
click at [479, 216] on button "Send" at bounding box center [608, 216] width 21 height 10
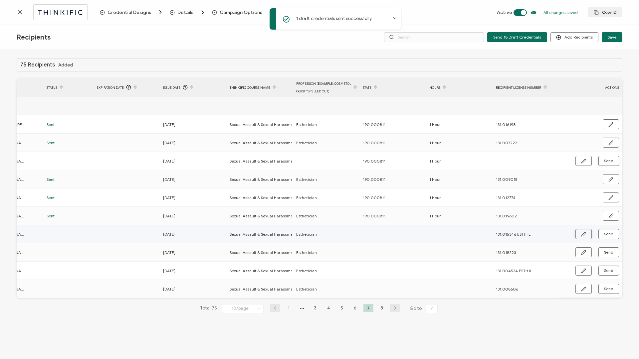
click at [479, 235] on icon "button" at bounding box center [583, 234] width 5 height 5
click at [409, 235] on input "text" at bounding box center [392, 234] width 58 height 11
drag, startPoint x: 523, startPoint y: 235, endPoint x: 583, endPoint y: 235, distance: 59.6
click at [479, 235] on div "FULL NAME EMAIL Status Expiration Date Issue Date Thinkific Course Name Profess…" at bounding box center [320, 188] width 606 height 221
click at [479, 235] on button "button" at bounding box center [610, 235] width 17 height 10
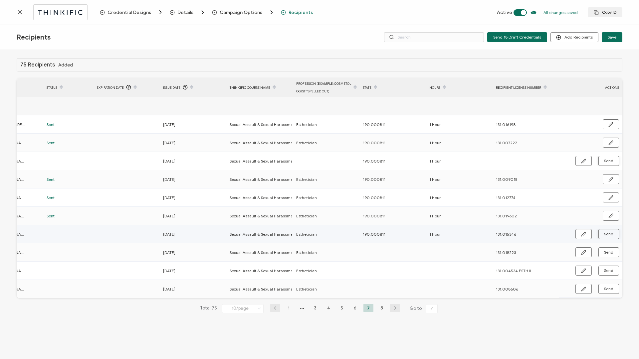
click at [479, 233] on button "Send" at bounding box center [608, 234] width 21 height 10
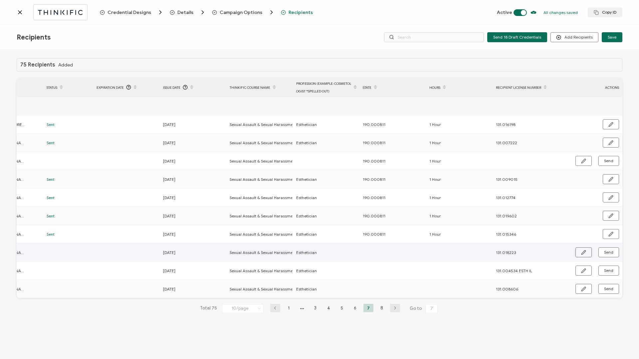
click at [479, 253] on icon "button" at bounding box center [583, 252] width 5 height 5
click at [383, 251] on input "text" at bounding box center [392, 253] width 58 height 11
drag, startPoint x: 393, startPoint y: 252, endPoint x: 364, endPoint y: 251, distance: 28.6
click at [364, 251] on input "190.000811" at bounding box center [392, 253] width 58 height 11
click at [479, 257] on button "button" at bounding box center [610, 253] width 17 height 10
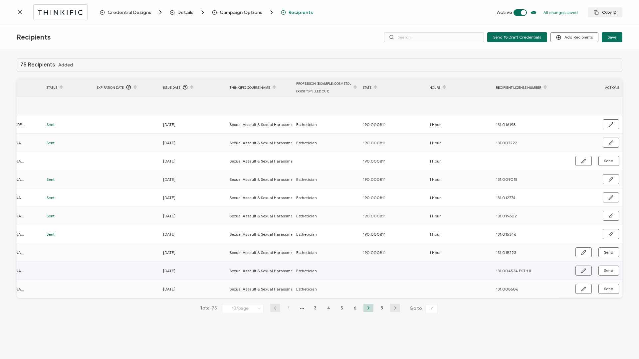
click at [479, 272] on icon "button" at bounding box center [583, 271] width 4 height 4
click at [388, 274] on input "text" at bounding box center [392, 271] width 58 height 11
paste input "190.000811"
click at [439, 271] on input "text" at bounding box center [458, 271] width 58 height 11
drag, startPoint x: 524, startPoint y: 273, endPoint x: 549, endPoint y: 273, distance: 25.0
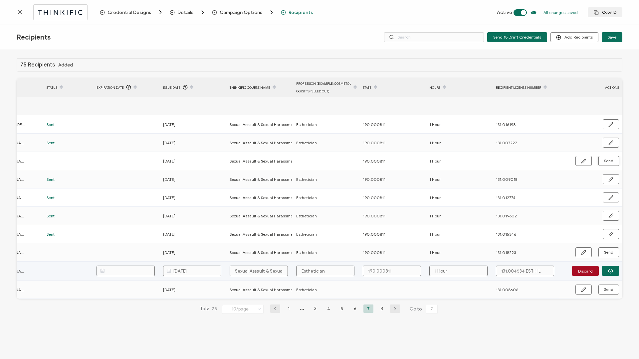
click at [479, 273] on input "131.004534 ESTH IL" at bounding box center [525, 271] width 58 height 11
click at [479, 272] on circle "button" at bounding box center [610, 271] width 4 height 4
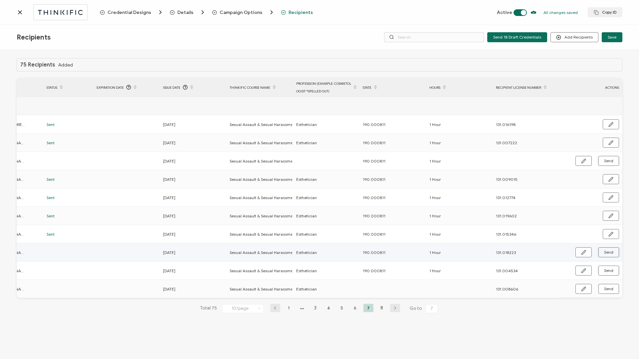
click at [479, 253] on span "Send" at bounding box center [608, 253] width 9 height 4
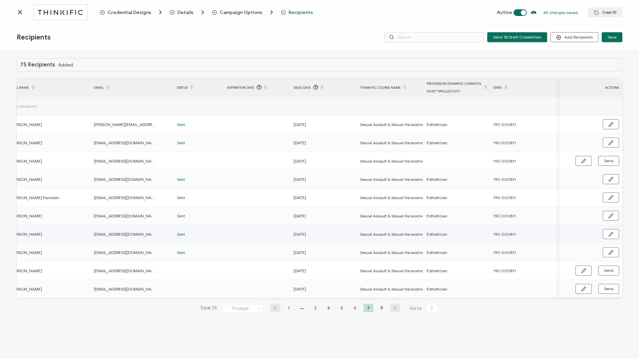
scroll to position [0, 88]
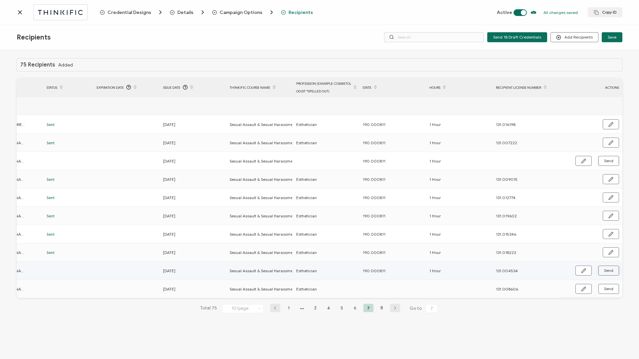
click at [479, 273] on span "Send" at bounding box center [608, 271] width 9 height 4
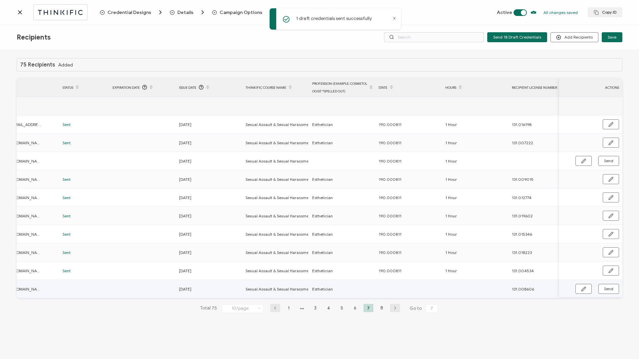
scroll to position [0, 158]
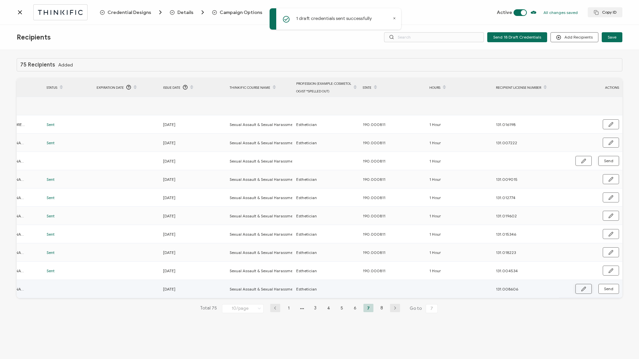
click at [479, 288] on button "button" at bounding box center [583, 289] width 16 height 10
click at [400, 291] on input "text" at bounding box center [392, 289] width 58 height 11
click at [479, 287] on icon "button" at bounding box center [610, 289] width 5 height 5
click at [479, 291] on span "Send" at bounding box center [608, 289] width 9 height 4
click at [381, 299] on li "8" at bounding box center [382, 308] width 10 height 8
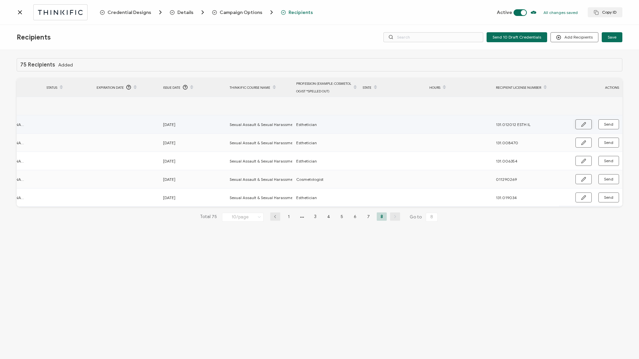
click at [479, 124] on icon "button" at bounding box center [583, 124] width 5 height 5
drag, startPoint x: 523, startPoint y: 124, endPoint x: 540, endPoint y: 124, distance: 17.0
click at [479, 124] on input "131.012012 ESTH IL" at bounding box center [525, 124] width 58 height 11
click at [479, 123] on circle "button" at bounding box center [610, 125] width 4 height 4
click at [479, 124] on span "Send" at bounding box center [608, 124] width 9 height 4
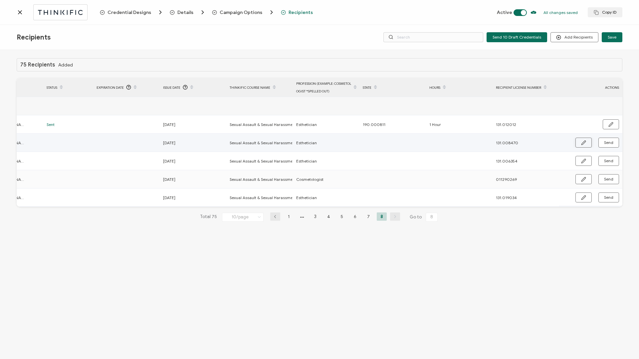
click at [479, 141] on icon "button" at bounding box center [583, 142] width 5 height 5
click at [381, 146] on input "text" at bounding box center [392, 143] width 58 height 11
click at [479, 142] on button "button" at bounding box center [610, 143] width 17 height 10
click at [479, 143] on span "Send" at bounding box center [608, 143] width 9 height 4
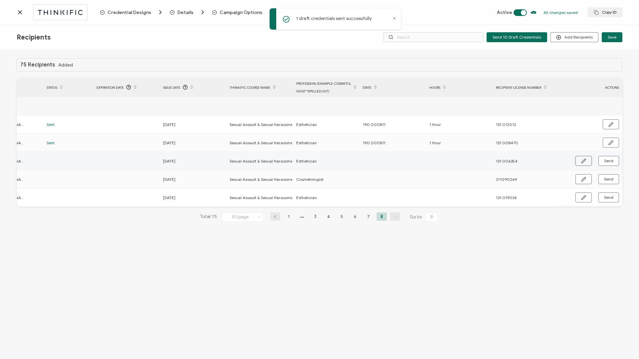
click at [479, 162] on icon "button" at bounding box center [583, 161] width 5 height 5
click at [394, 160] on input "text" at bounding box center [392, 161] width 58 height 11
click at [479, 157] on button "button" at bounding box center [610, 161] width 17 height 10
click at [479, 161] on span "Send" at bounding box center [608, 161] width 9 height 4
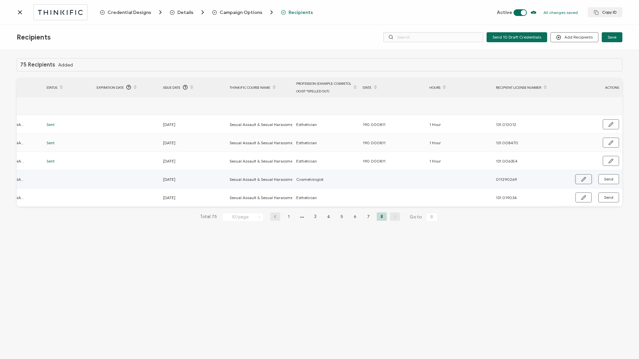
click at [479, 179] on icon "button" at bounding box center [583, 179] width 5 height 5
click at [479, 179] on input "011290269" at bounding box center [525, 179] width 58 height 11
click at [380, 178] on input "text" at bounding box center [392, 179] width 58 height 11
click at [479, 182] on button "button" at bounding box center [610, 180] width 17 height 10
click at [479, 181] on span "Send" at bounding box center [608, 179] width 9 height 4
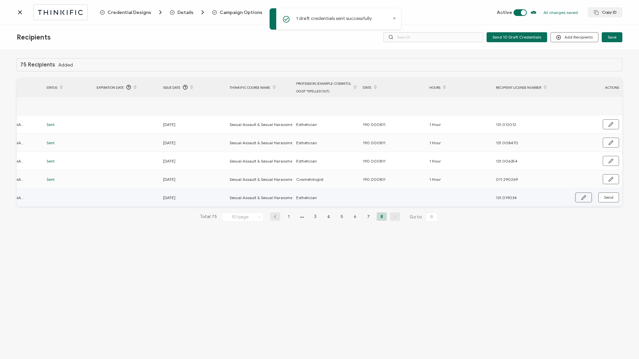
click at [479, 195] on icon "button" at bounding box center [583, 197] width 5 height 5
click at [397, 201] on input "text" at bounding box center [392, 198] width 58 height 11
click at [479, 198] on icon "button" at bounding box center [610, 198] width 5 height 5
click at [479, 197] on span "Send" at bounding box center [608, 198] width 9 height 4
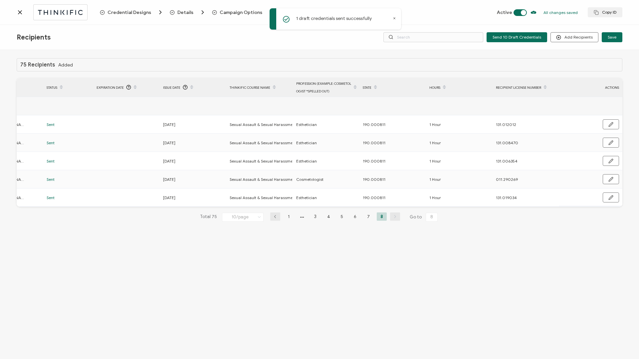
click at [21, 10] on icon at bounding box center [20, 12] width 7 height 7
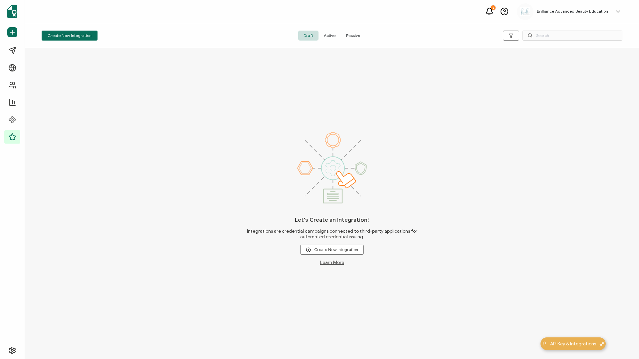
click at [330, 37] on span "Active" at bounding box center [329, 36] width 22 height 10
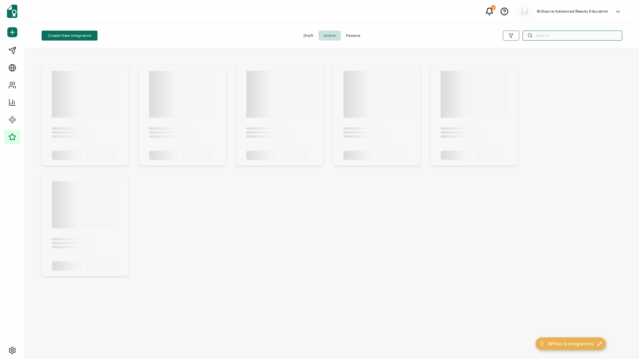
click at [479, 36] on input "text" at bounding box center [572, 36] width 100 height 10
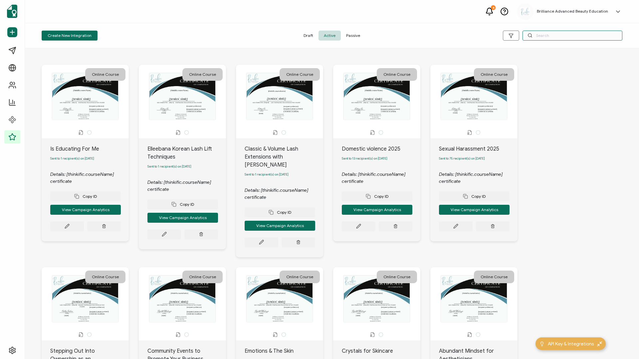
click at [479, 35] on input "text" at bounding box center [572, 36] width 100 height 10
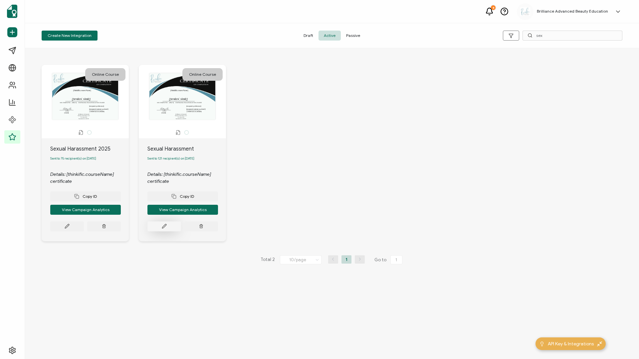
click at [167, 229] on button at bounding box center [164, 227] width 34 height 10
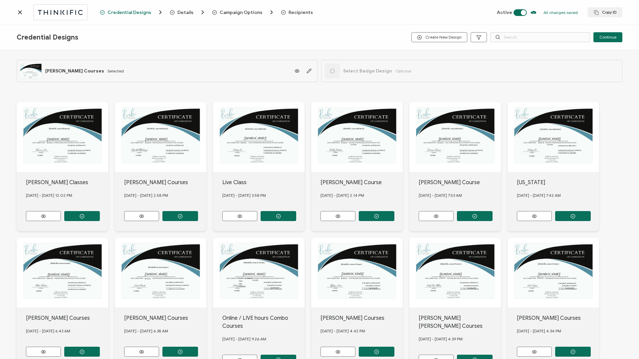
click at [288, 13] on span "Recipients" at bounding box center [300, 12] width 24 height 5
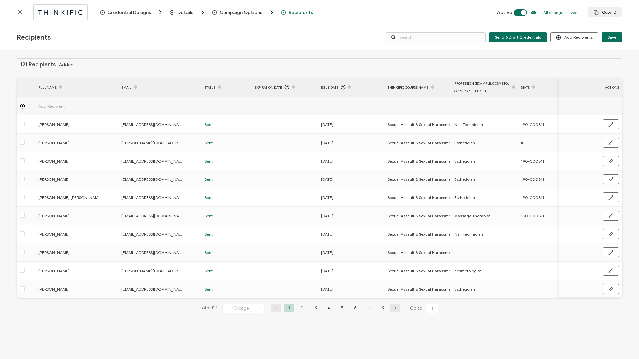
click at [368, 299] on li at bounding box center [369, 308] width 10 height 8
click at [365, 299] on li "8" at bounding box center [362, 308] width 10 height 8
click at [362, 299] on li "10" at bounding box center [362, 308] width 10 height 8
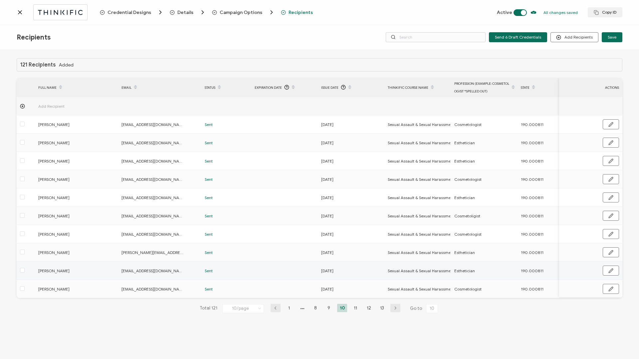
scroll to position [0, 158]
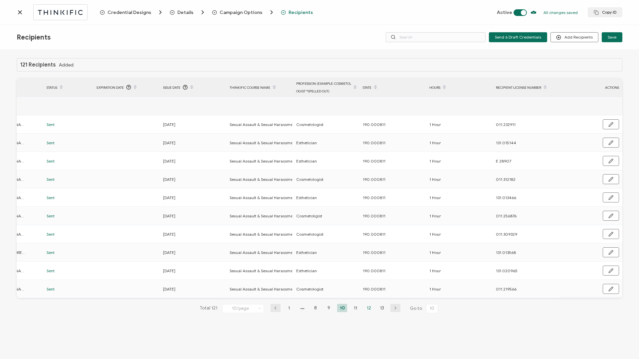
click at [368, 299] on li "12" at bounding box center [369, 308] width 10 height 8
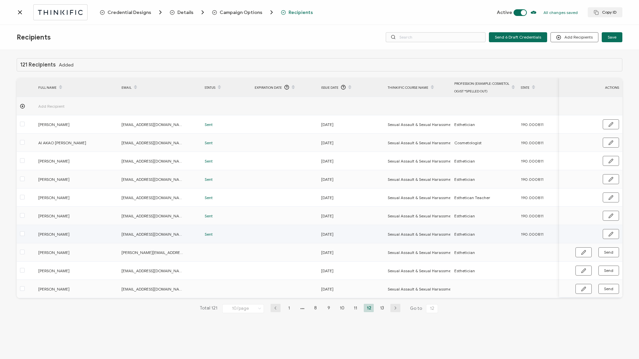
scroll to position [0, 0]
drag, startPoint x: 519, startPoint y: 234, endPoint x: 555, endPoint y: 236, distance: 36.0
click at [479, 236] on div "190.000811" at bounding box center [550, 235] width 66 height 8
copy span "190.000811"
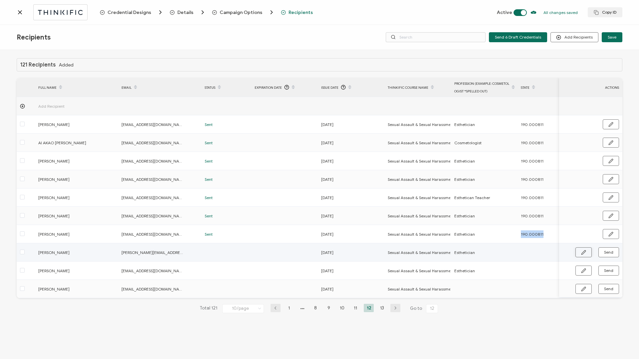
click at [479, 254] on icon "button" at bounding box center [583, 252] width 5 height 5
click at [479, 253] on input "text" at bounding box center [550, 253] width 58 height 11
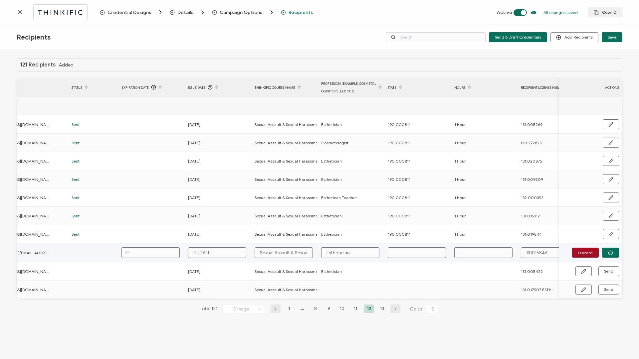
scroll to position [0, 144]
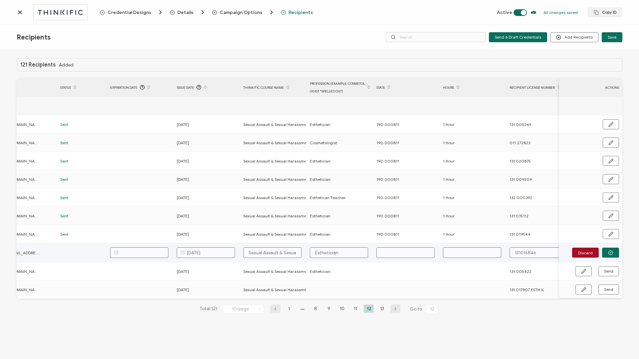
paste input "190.000811"
click at [458, 251] on input "text" at bounding box center [472, 253] width 58 height 11
click at [479, 253] on input "131016846" at bounding box center [538, 253] width 58 height 11
click at [479, 253] on button "button" at bounding box center [610, 253] width 17 height 10
